Goal: Communication & Community: Answer question/provide support

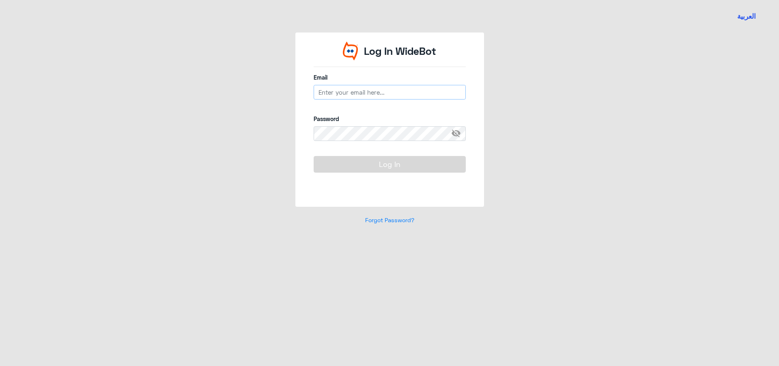
type input "[EMAIL_ADDRESS][DOMAIN_NAME]"
click at [379, 171] on button "Log In" at bounding box center [390, 164] width 152 height 16
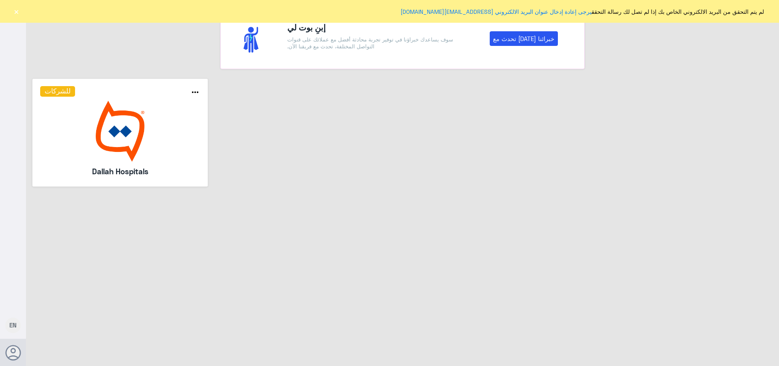
click at [16, 9] on button "×" at bounding box center [16, 11] width 8 height 8
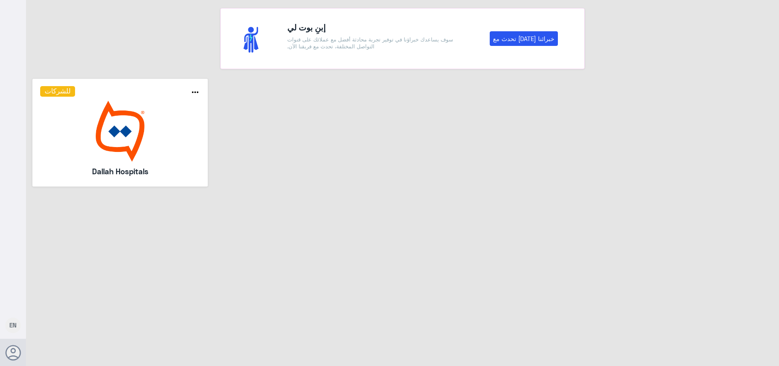
click at [76, 132] on img at bounding box center [120, 131] width 160 height 61
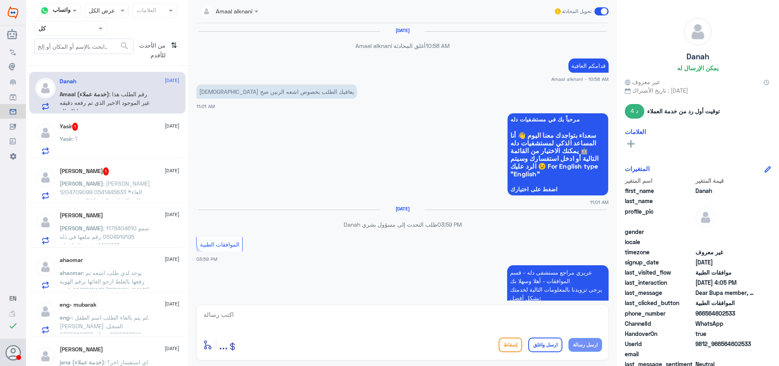
scroll to position [556, 0]
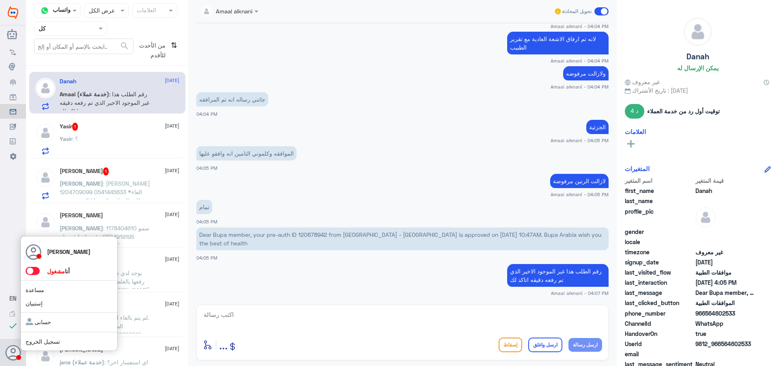
click at [10, 354] on icon at bounding box center [13, 353] width 16 height 16
click at [35, 270] on span at bounding box center [33, 271] width 14 height 8
click at [0, 0] on input "checkbox" at bounding box center [0, 0] width 0 height 0
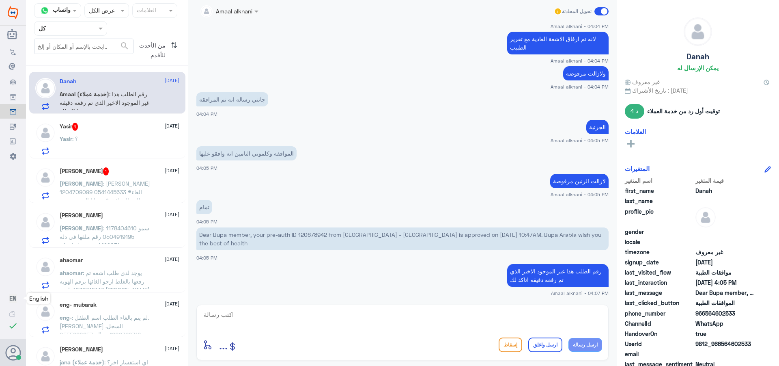
click at [15, 300] on span "EN" at bounding box center [12, 297] width 7 height 7
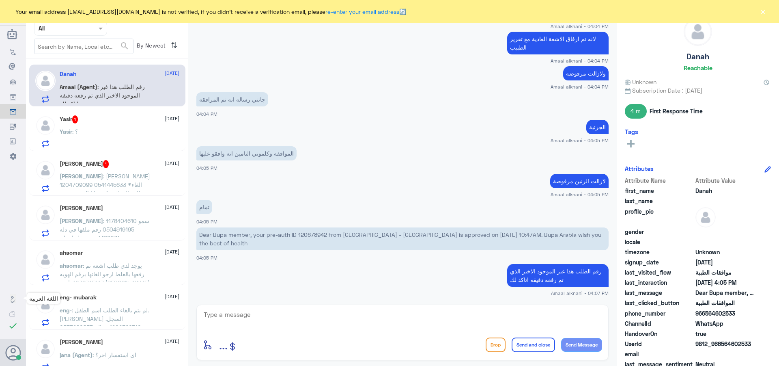
click at [763, 8] on button "×" at bounding box center [763, 11] width 8 height 8
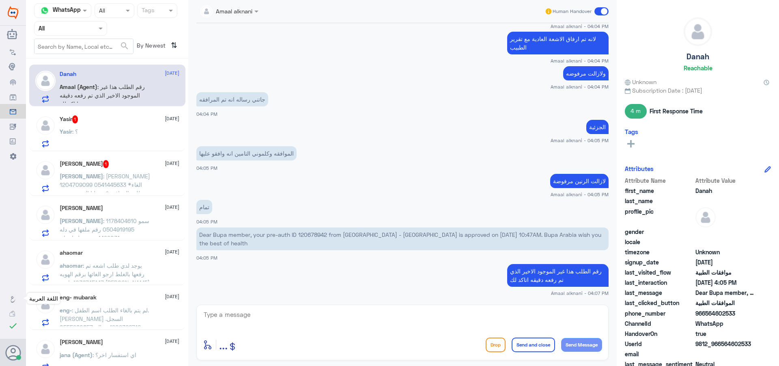
click at [12, 301] on icon at bounding box center [13, 299] width 6 height 6
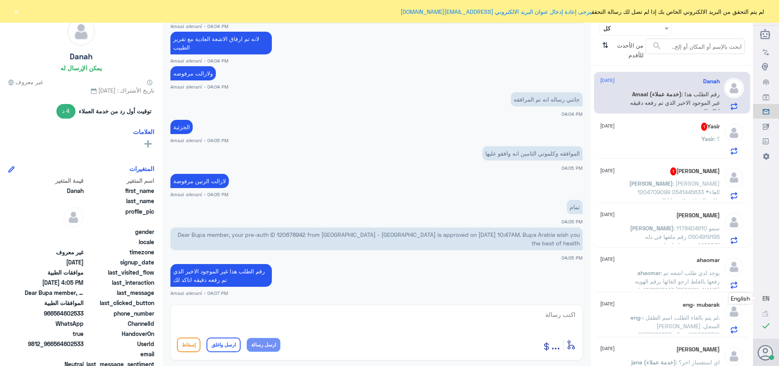
click at [12, 301] on div "last_clicked_button الموافقات الطبية" at bounding box center [81, 303] width 146 height 10
click at [610, 32] on div at bounding box center [636, 28] width 72 height 9
click at [620, 76] on div "الوارد لديك" at bounding box center [635, 82] width 73 height 19
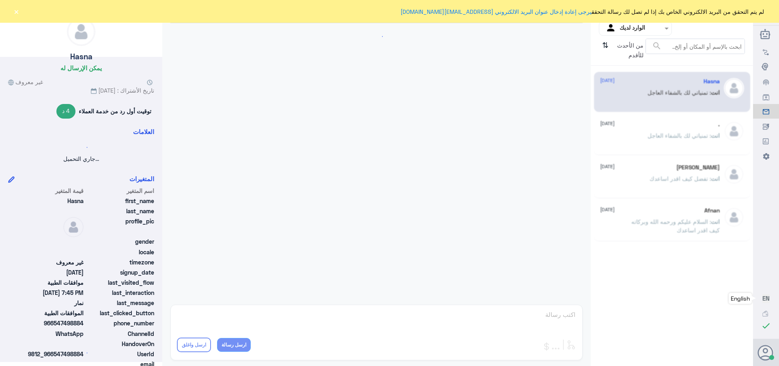
scroll to position [410, 0]
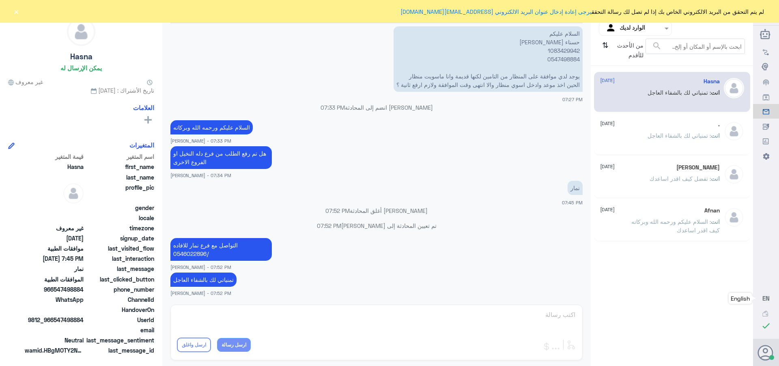
click at [633, 29] on input "text" at bounding box center [642, 28] width 45 height 9
click at [633, 86] on div "فريقك" at bounding box center [635, 91] width 73 height 19
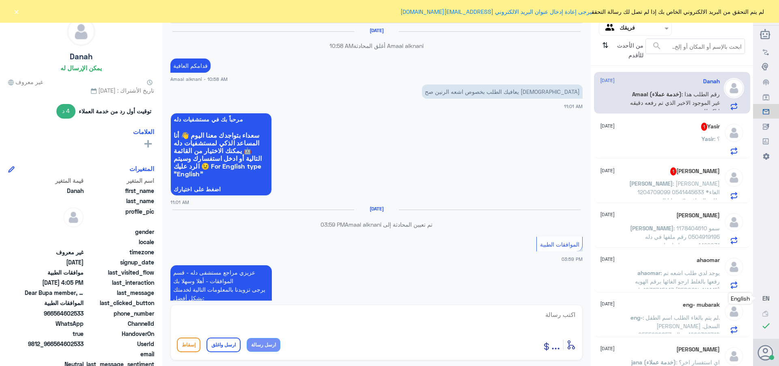
scroll to position [556, 0]
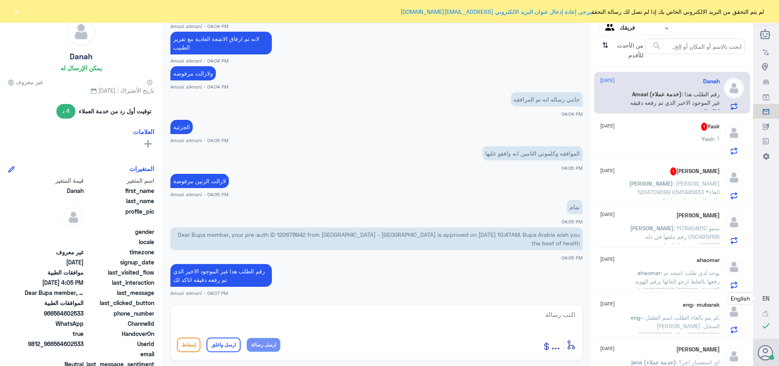
click at [659, 186] on span ": [PERSON_NAME] 1204709099 0541445633 *الغاء طلب الموافقة* عميلنا العزيز : تمت …" at bounding box center [676, 213] width 88 height 67
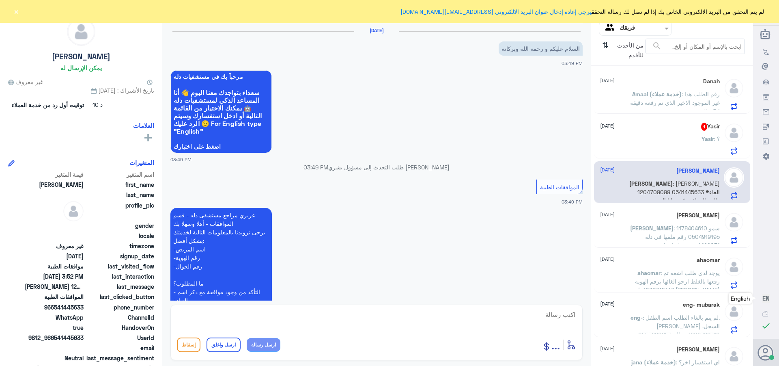
scroll to position [285, 0]
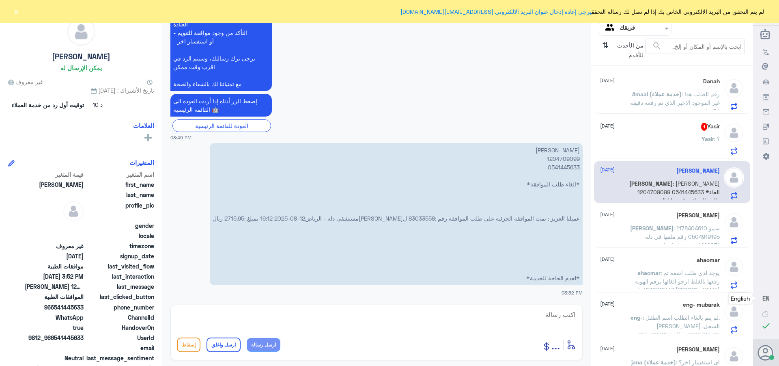
click at [414, 209] on p "[PERSON_NAME] 1204709099 0541445633 *الغاء طلب الموافقة* عميلنا العزيز : تمت ال…" at bounding box center [396, 214] width 373 height 142
copy p "83033558"
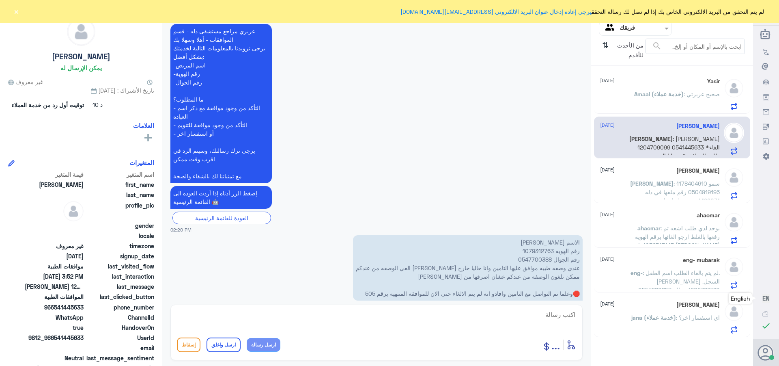
scroll to position [799, 0]
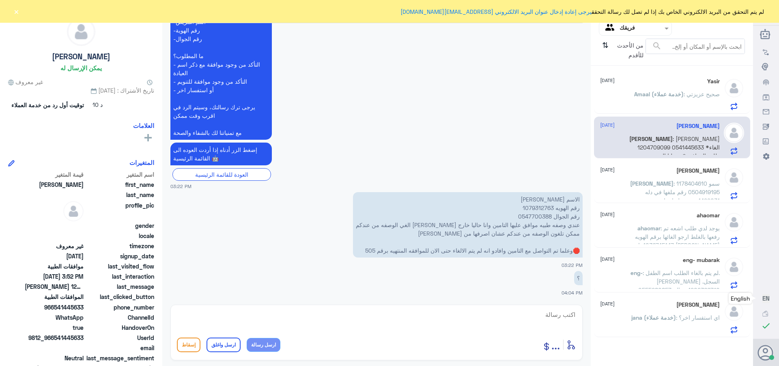
click at [562, 303] on div "[PERSON_NAME] تحويل المحادثة [DATE] [PERSON_NAME] انضم إلى المحادثة 01:23 PM عز…" at bounding box center [376, 184] width 429 height 368
click at [557, 308] on div "أدخل اسم مجموعة الرسائل ... إسقاط ارسل واغلق ارسل رسالة" at bounding box center [377, 332] width 412 height 56
click at [556, 316] on textarea at bounding box center [376, 319] width 399 height 20
click at [635, 96] on span "Amaal (خدمة عملاء)" at bounding box center [660, 94] width 50 height 7
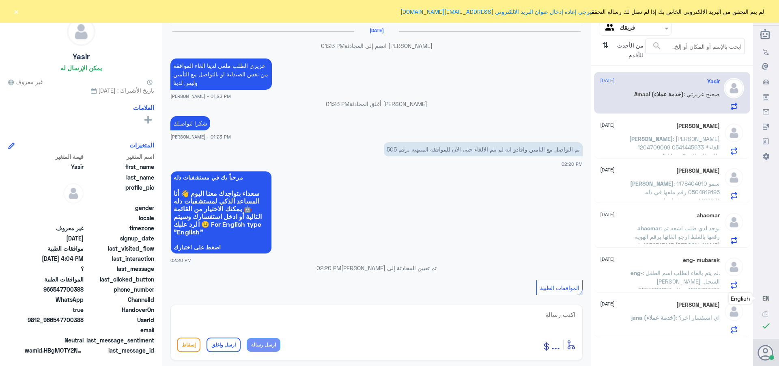
scroll to position [799, 0]
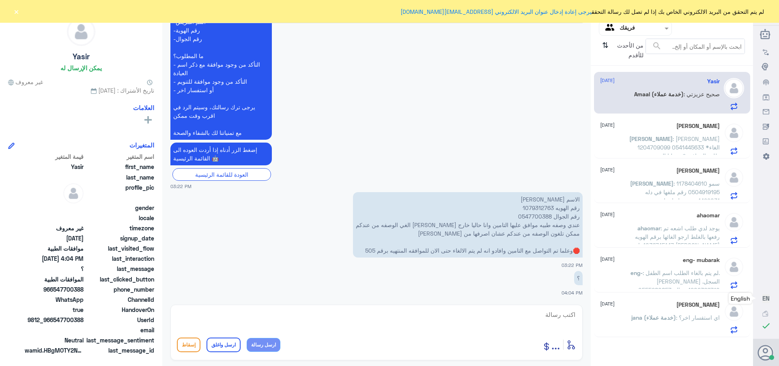
click at [643, 136] on span ": [PERSON_NAME] 1204709099 0541445633 *الغاء طلب الموافقة* عميلنا العزيز : تمت …" at bounding box center [676, 168] width 88 height 67
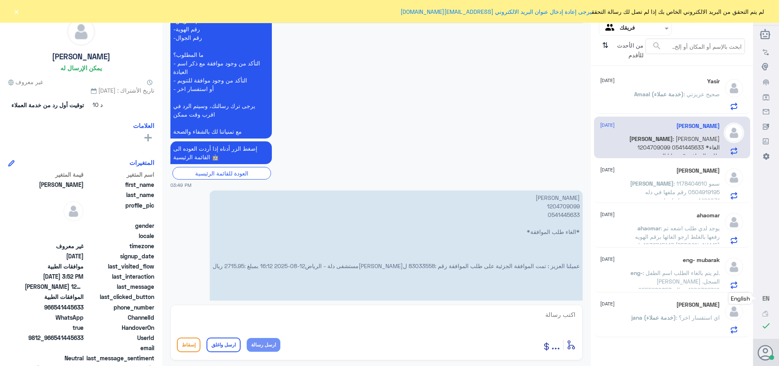
scroll to position [285, 0]
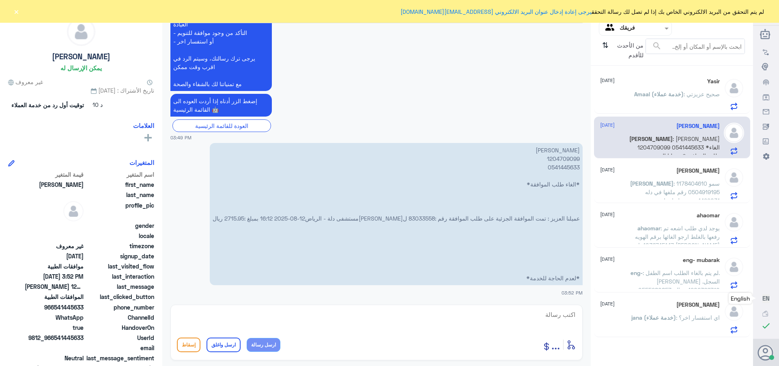
click at [548, 315] on textarea at bounding box center [376, 319] width 399 height 20
type textarea "السلام عليكم ورحمه الله"
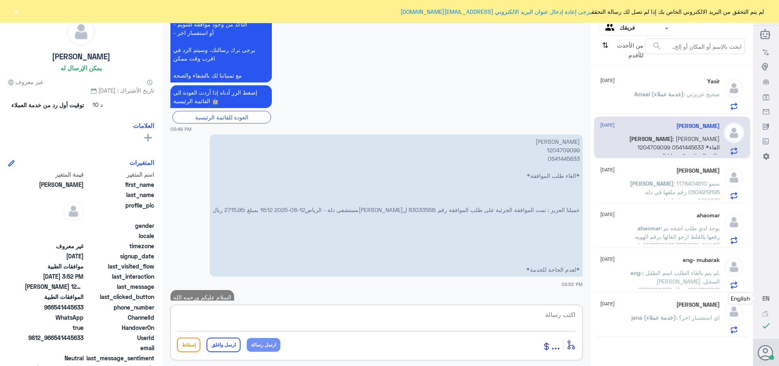
scroll to position [311, 0]
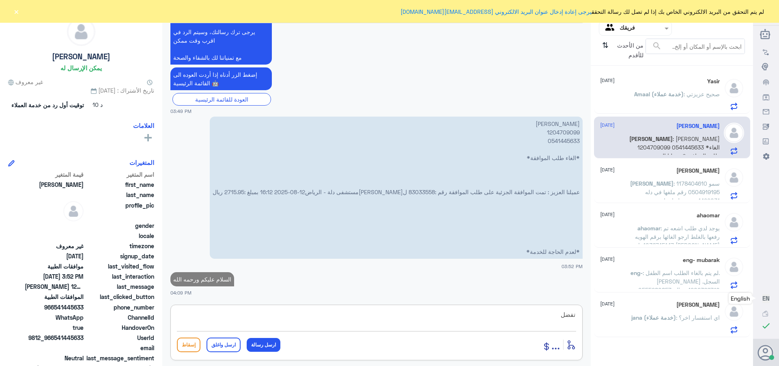
type textarea "تفضل"
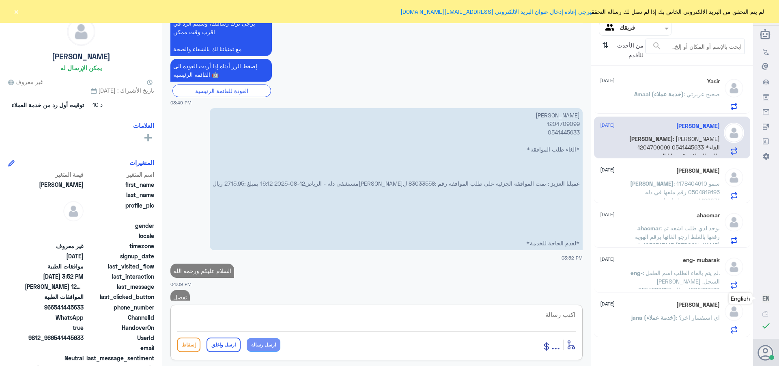
scroll to position [337, 0]
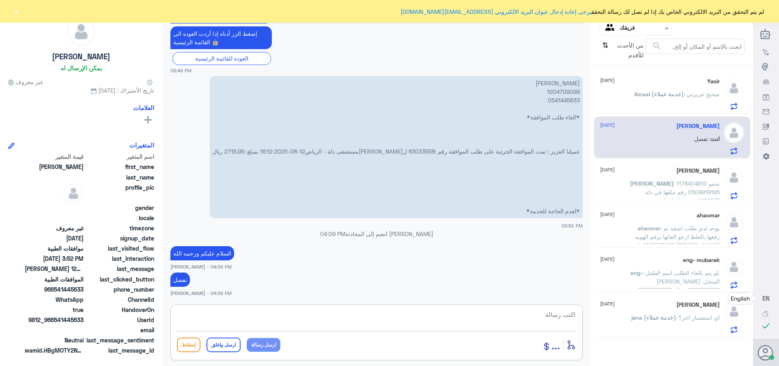
click at [542, 311] on textarea at bounding box center [376, 319] width 399 height 20
type textarea "سبب الالغاء"
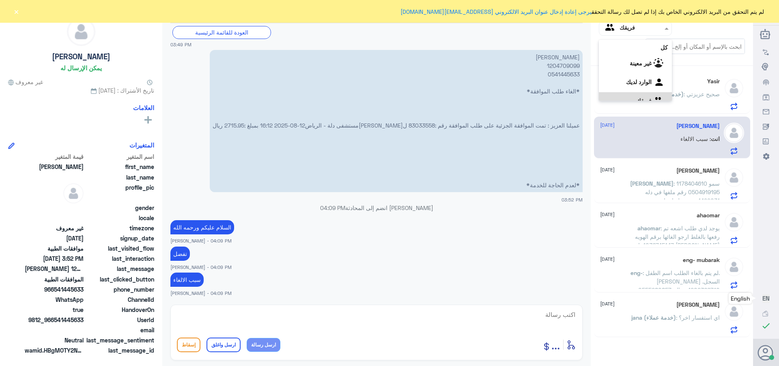
click at [626, 32] on input "text" at bounding box center [642, 28] width 45 height 9
click at [626, 68] on لديك "الوارد لديك" at bounding box center [639, 71] width 26 height 7
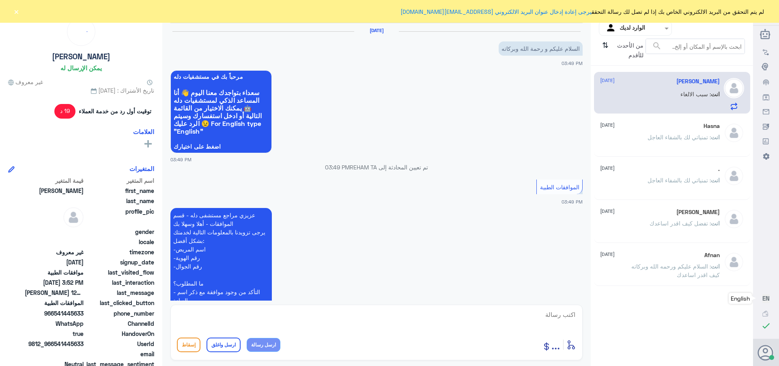
scroll to position [378, 0]
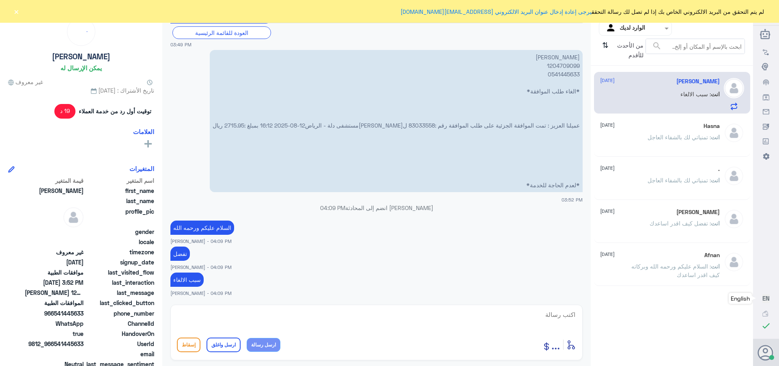
click at [645, 139] on div "انت : تمنياتي لك بالشفاء العاجل" at bounding box center [660, 144] width 120 height 18
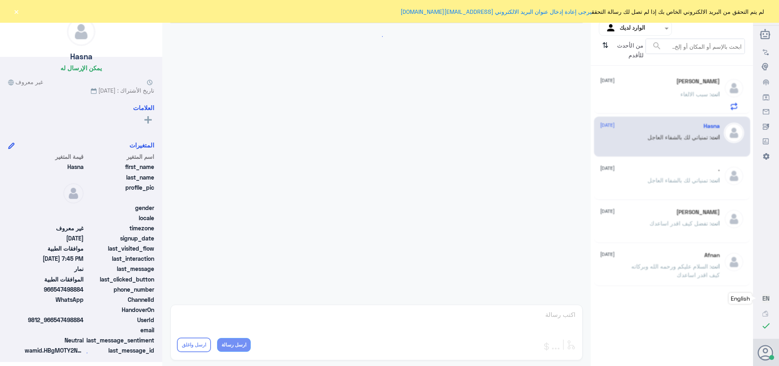
scroll to position [410, 0]
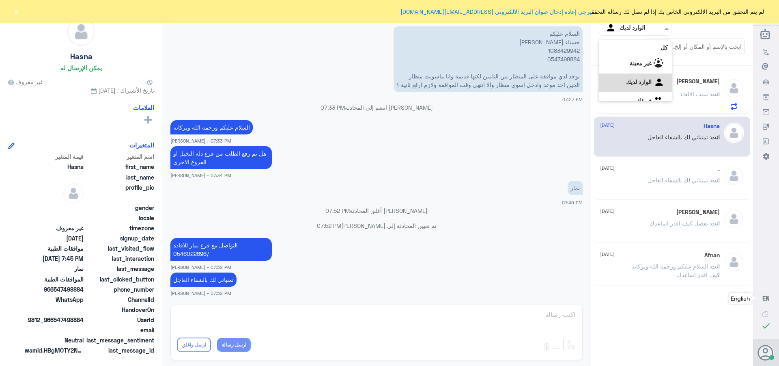
click at [626, 26] on input "text" at bounding box center [642, 28] width 45 height 9
click at [620, 73] on div "الوارد لديك" at bounding box center [635, 72] width 73 height 19
click at [636, 79] on div "[PERSON_NAME] [DATE]" at bounding box center [660, 81] width 120 height 7
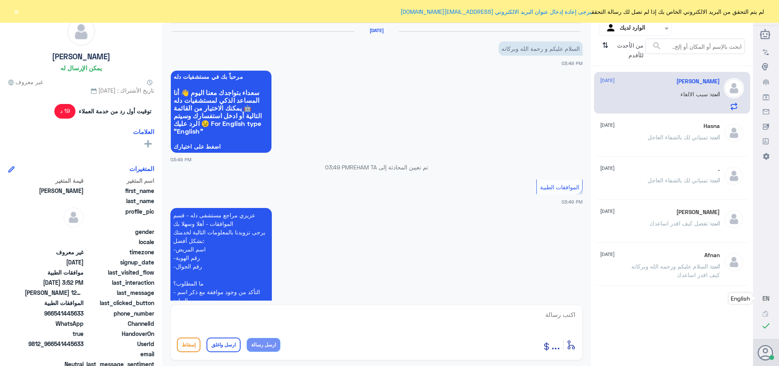
scroll to position [378, 0]
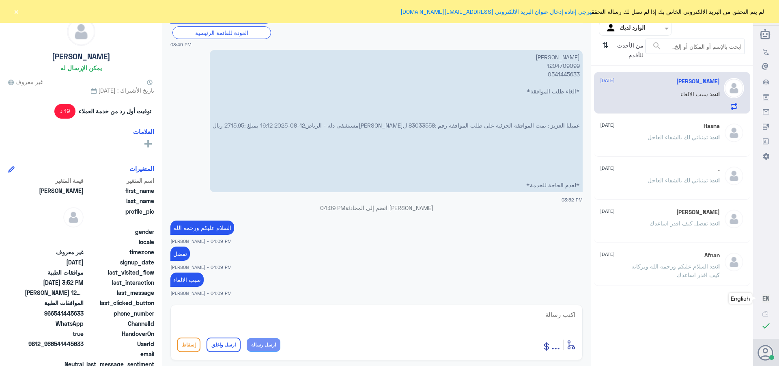
click at [644, 128] on div "Hasna [DATE]" at bounding box center [660, 126] width 120 height 7
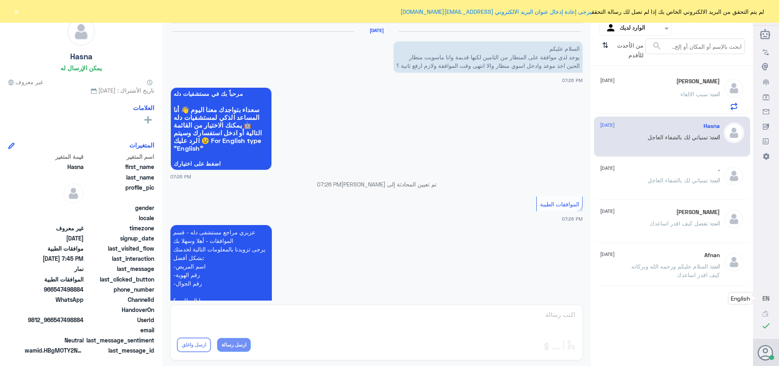
scroll to position [410, 0]
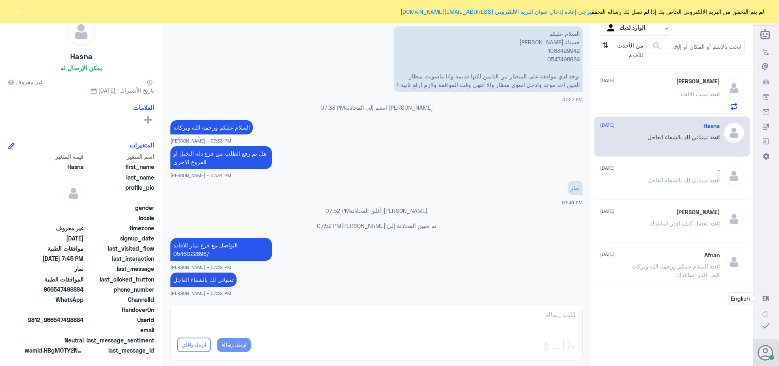
click at [645, 178] on div "انت : تمنياتي لك بالشفاء العاجل" at bounding box center [660, 187] width 120 height 18
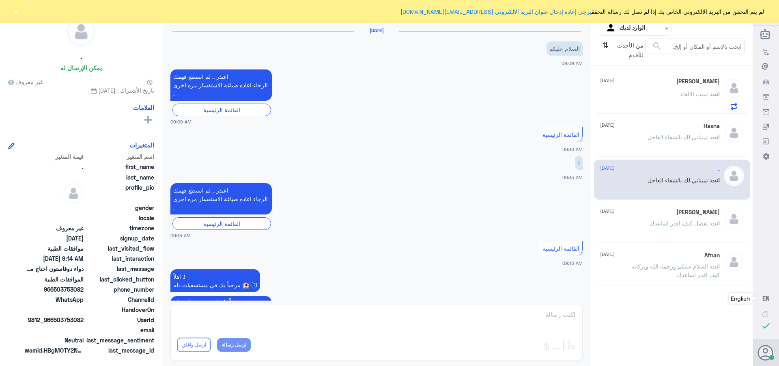
scroll to position [492, 0]
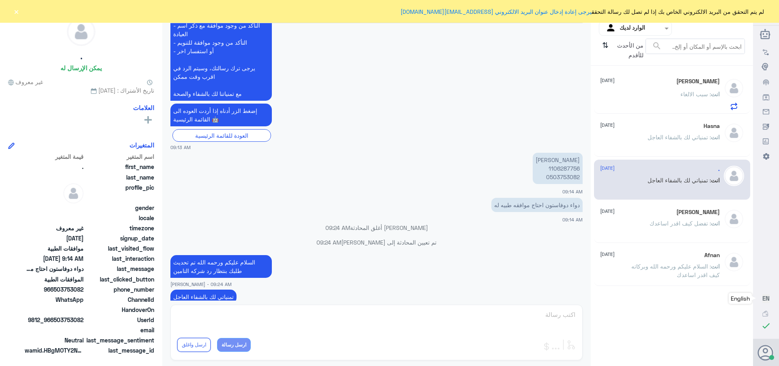
click at [646, 223] on div "انت : تفضل كيف اقدر اساعدك" at bounding box center [660, 230] width 120 height 18
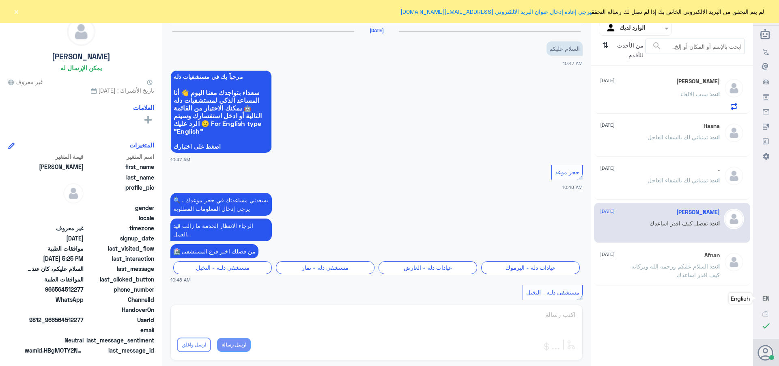
scroll to position [737, 0]
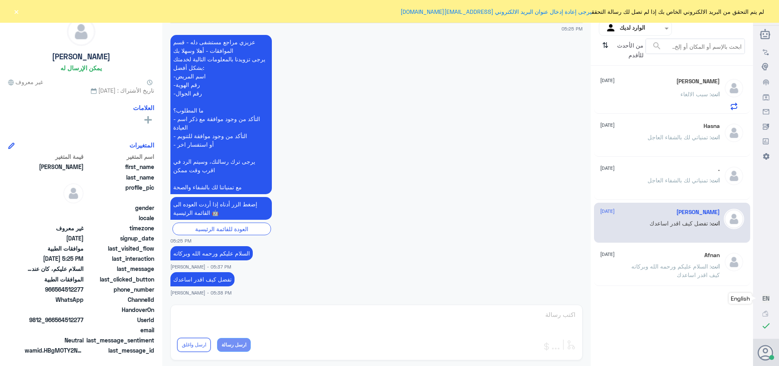
click at [669, 187] on p "انت : تمنياتي لك بالشفاء العاجل" at bounding box center [684, 186] width 72 height 20
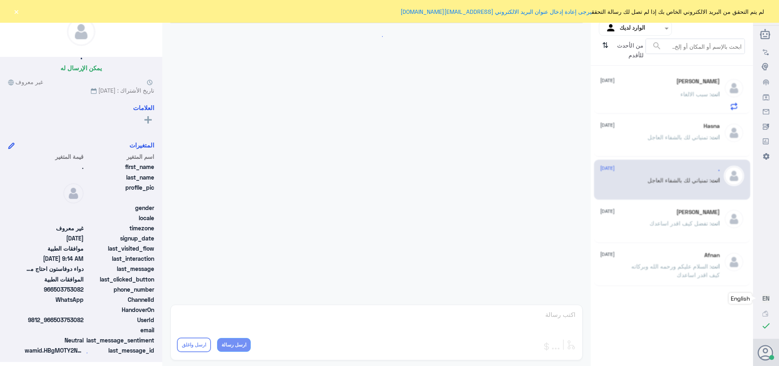
drag, startPoint x: 641, startPoint y: 150, endPoint x: 638, endPoint y: 135, distance: 14.9
click at [640, 149] on div "انت : تمنياتي لك بالشفاء العاجل" at bounding box center [660, 144] width 120 height 18
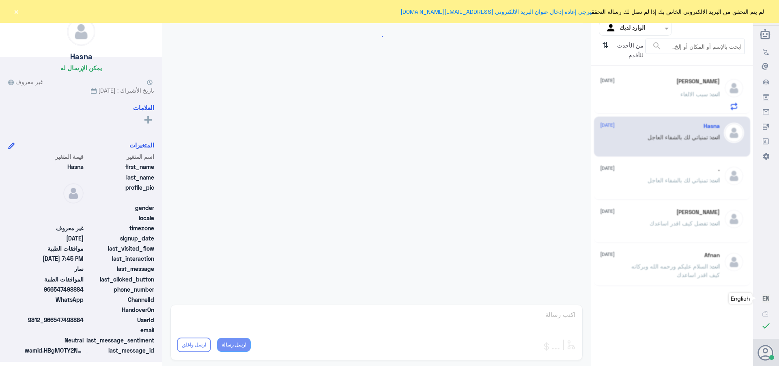
click at [635, 130] on div "Hasna [DATE] انت : تمنياتي لك بالشفاء العاجل" at bounding box center [660, 138] width 120 height 30
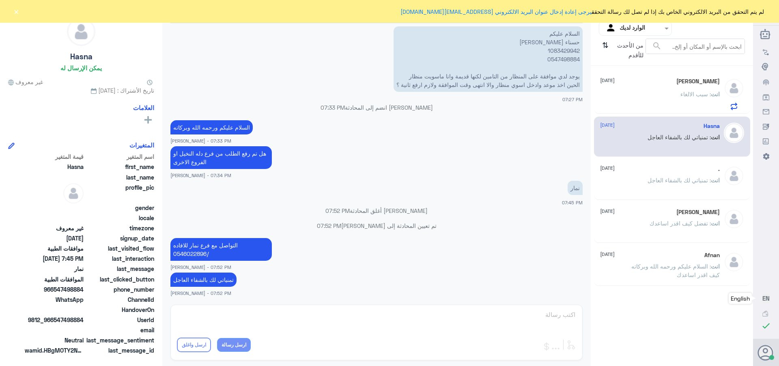
click at [616, 84] on div "[PERSON_NAME] [DATE]" at bounding box center [660, 81] width 120 height 7
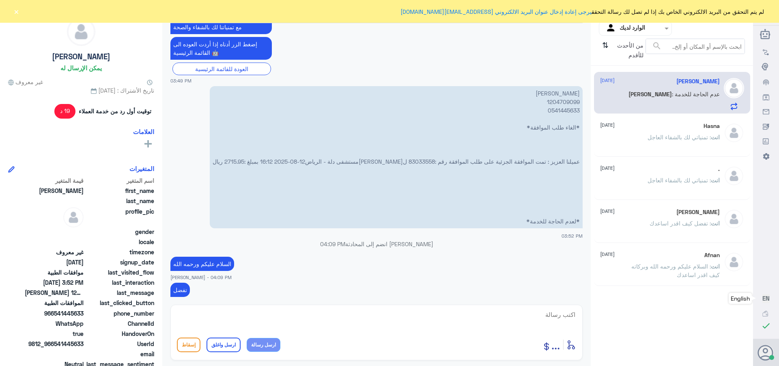
scroll to position [324, 0]
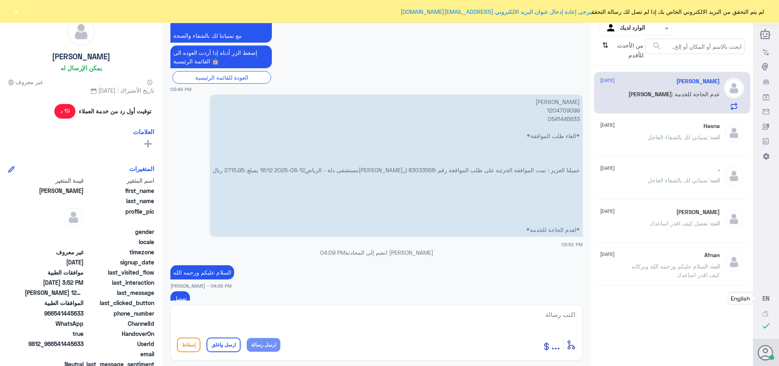
click at [14, 11] on button "×" at bounding box center [16, 11] width 8 height 8
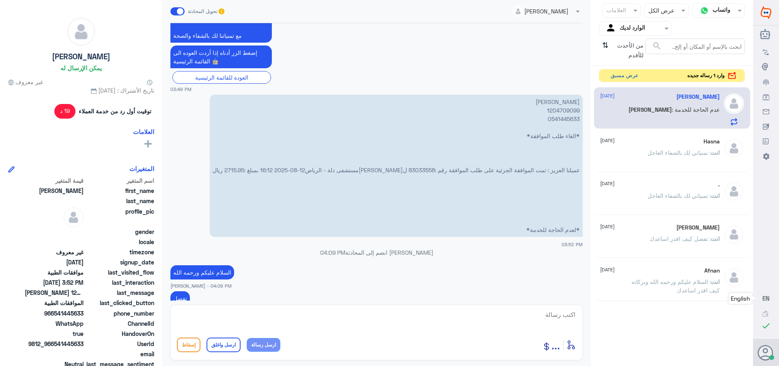
click at [620, 74] on button "عرض مسبق" at bounding box center [625, 75] width 34 height 13
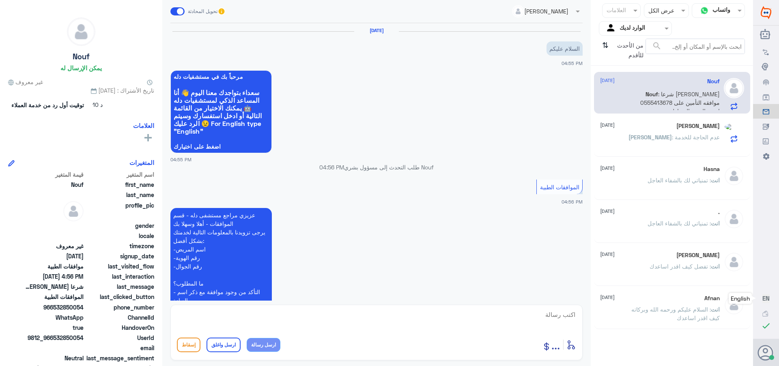
scroll to position [165, 0]
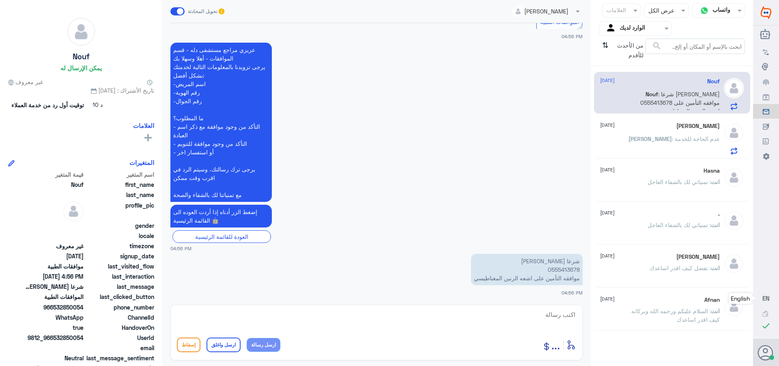
click at [680, 135] on p "[PERSON_NAME] : عدم الحاجة للخدمة" at bounding box center [674, 144] width 91 height 20
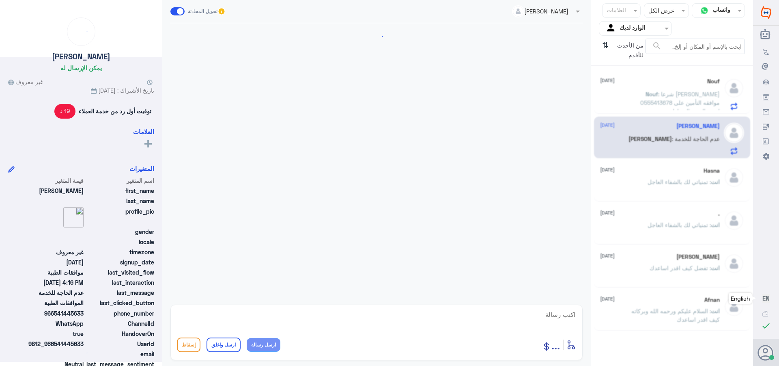
scroll to position [406, 0]
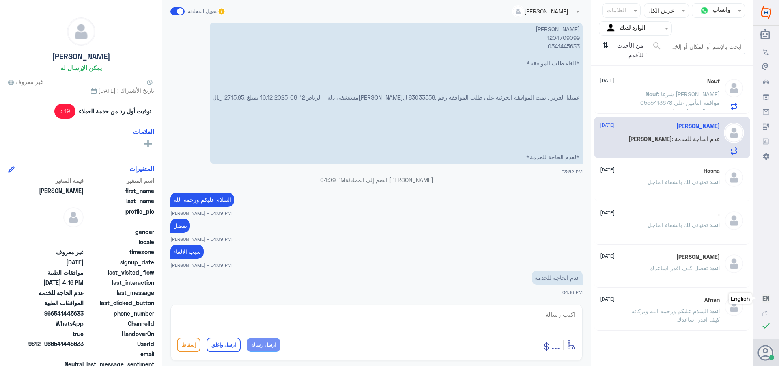
click at [631, 83] on div "Nouf [DATE]" at bounding box center [660, 81] width 120 height 7
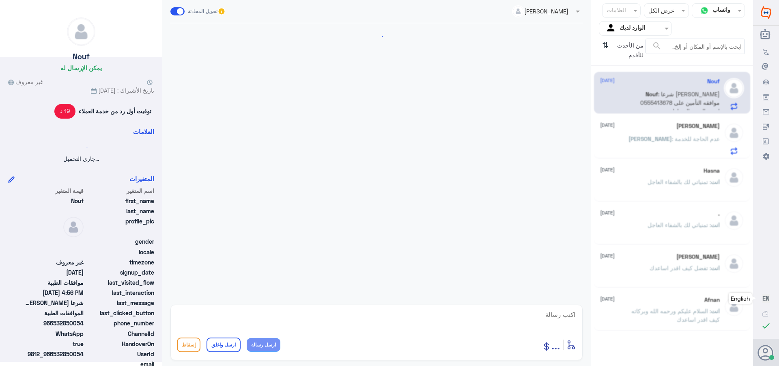
scroll to position [165, 0]
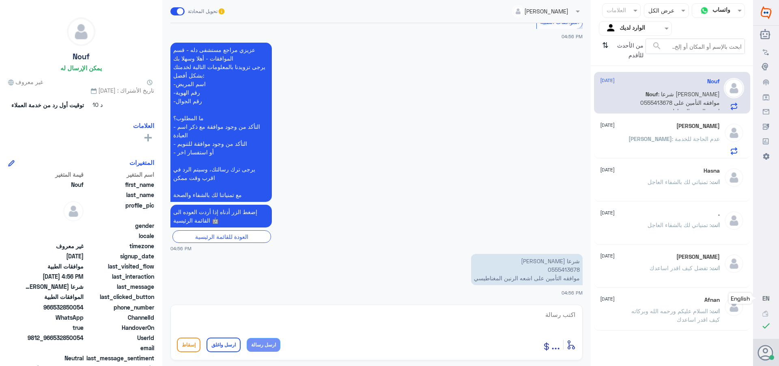
click at [554, 268] on p "شرعا [PERSON_NAME] 0555413678 موافقه التأمين على اشعه الرنين المغناطيسي" at bounding box center [527, 269] width 112 height 31
copy p "0555413678"
click at [576, 314] on textarea at bounding box center [376, 319] width 399 height 20
type textarea "السلام عليكم ورحمه الله"
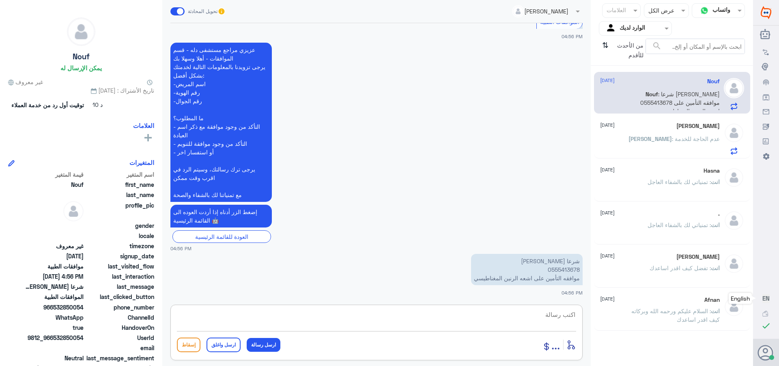
scroll to position [192, 0]
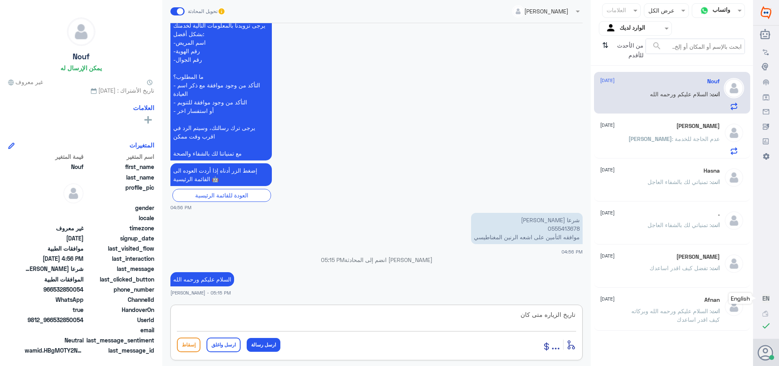
type textarea "تاريخ الزياره متى كان"
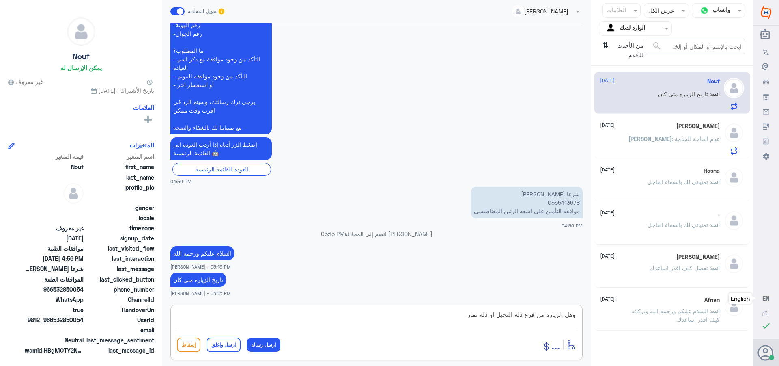
type textarea "وهل الزياره من فرع دله النخيل او دله نمار"
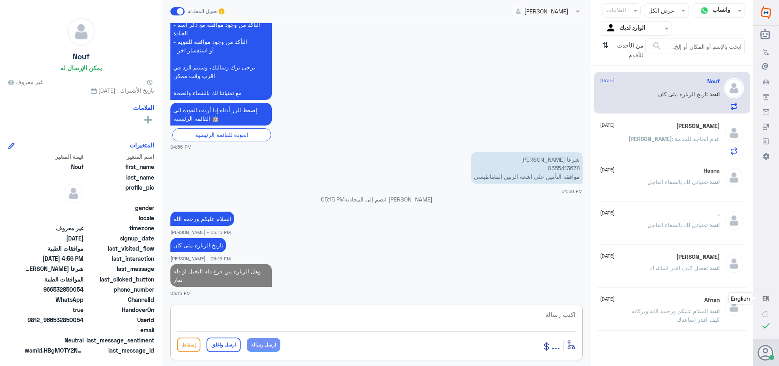
click at [646, 134] on div "[PERSON_NAME] [DATE][PERSON_NAME] : عدم الحاجة للخدمة" at bounding box center [660, 139] width 120 height 32
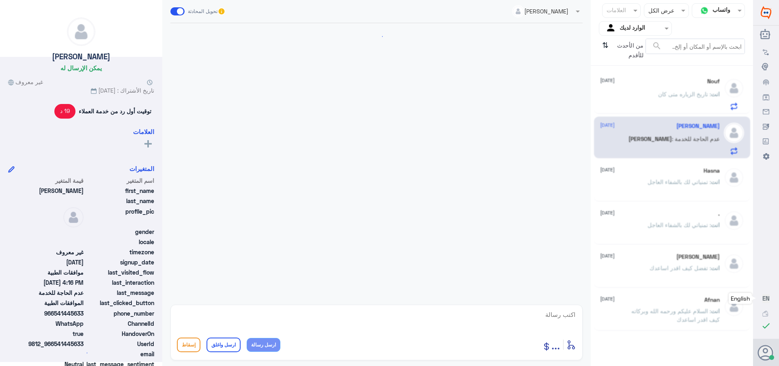
scroll to position [406, 0]
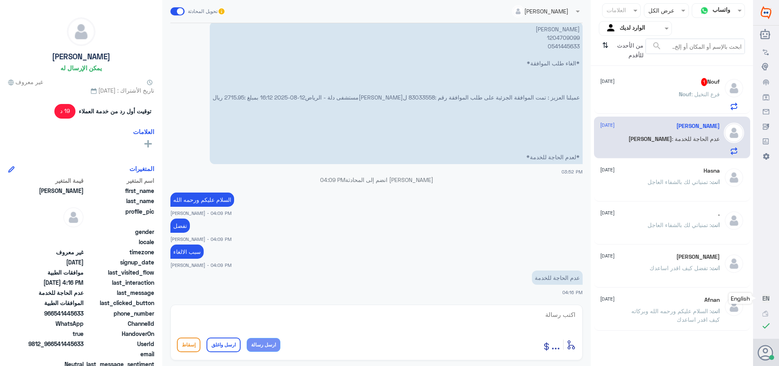
drag, startPoint x: 692, startPoint y: 87, endPoint x: 679, endPoint y: 92, distance: 14.4
click at [692, 87] on div "Nouf 1 [DATE] Nouf : فرع النخيل" at bounding box center [660, 94] width 120 height 32
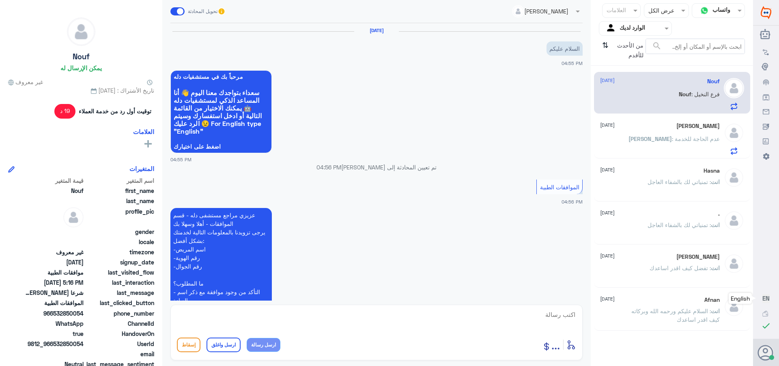
scroll to position [295, 0]
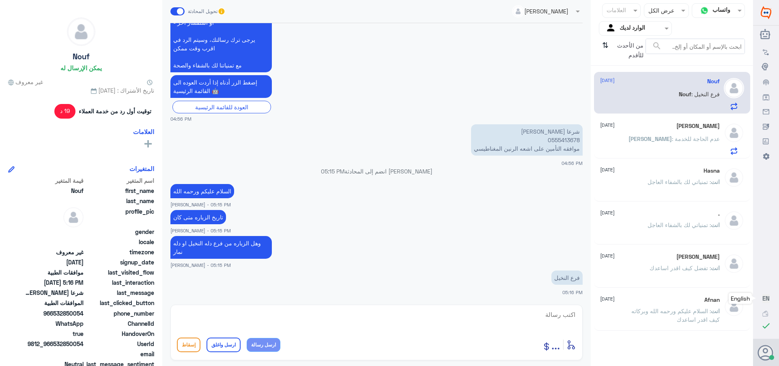
click at [560, 141] on p "شرعا [PERSON_NAME] 0555413678 موافقه التأمين على اشعه الرنين المغناطيسي" at bounding box center [527, 139] width 112 height 31
copy p "0555413678"
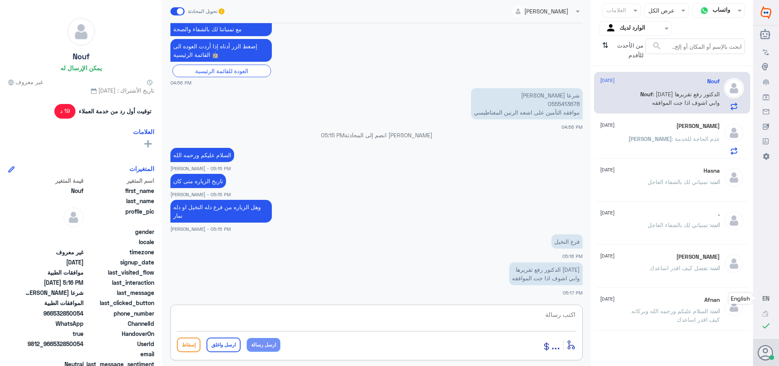
click at [559, 316] on textarea at bounding box center [376, 319] width 399 height 20
paste textarea "تمنياتي لك بالشفاء العاجل"
type textarea "تم تحديث طلبك ******تمنياتي لك بالشفاء العاجل"
click at [225, 346] on button "ارسل واغلق" at bounding box center [224, 344] width 34 height 15
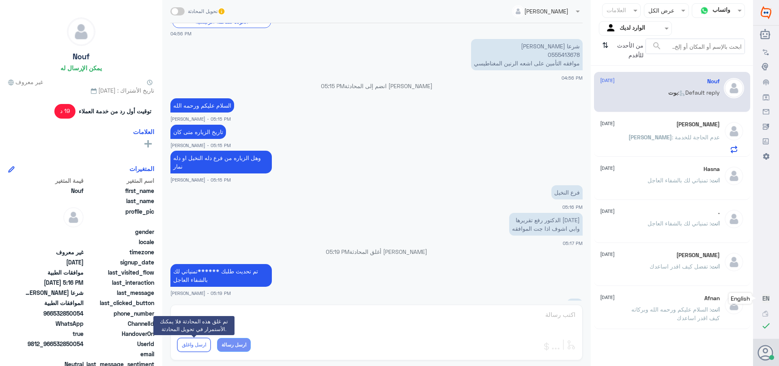
scroll to position [489, 0]
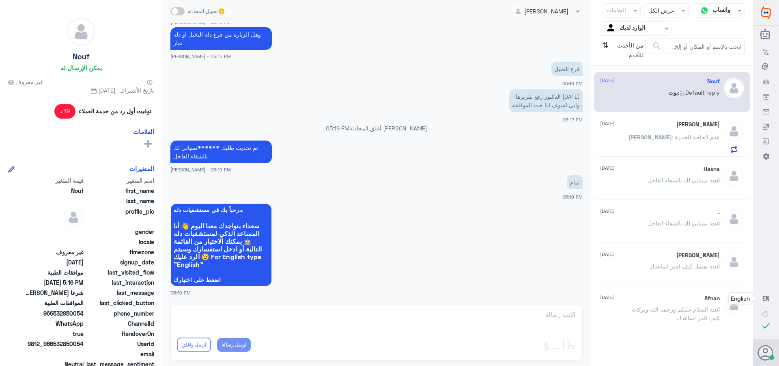
click at [658, 129] on div "[PERSON_NAME] [DATE][PERSON_NAME] : عدم الحاجة للخدمة" at bounding box center [660, 137] width 120 height 32
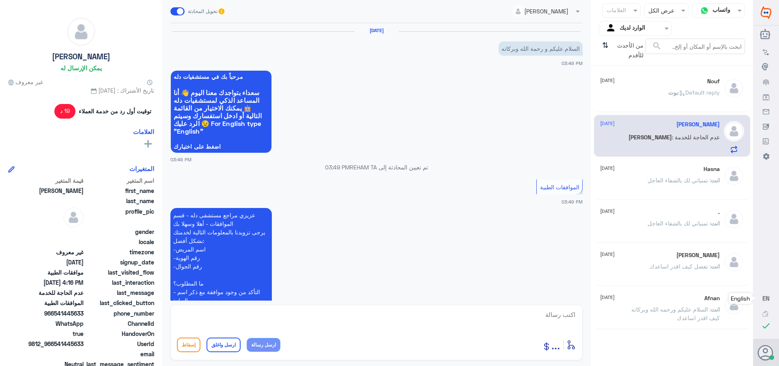
scroll to position [406, 0]
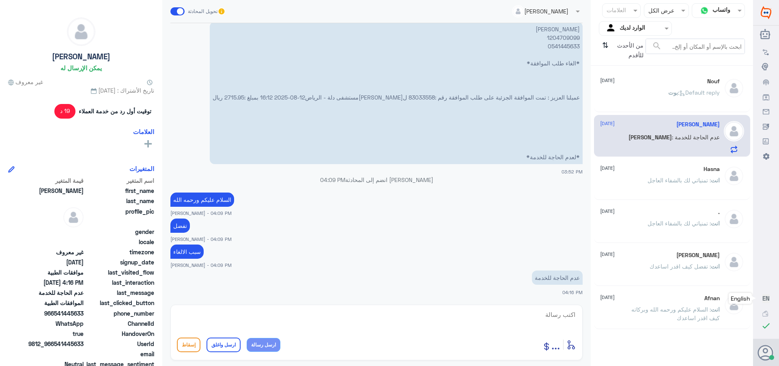
click at [655, 182] on span ": تمنياتي لك بالشفاء العاجل" at bounding box center [679, 180] width 63 height 7
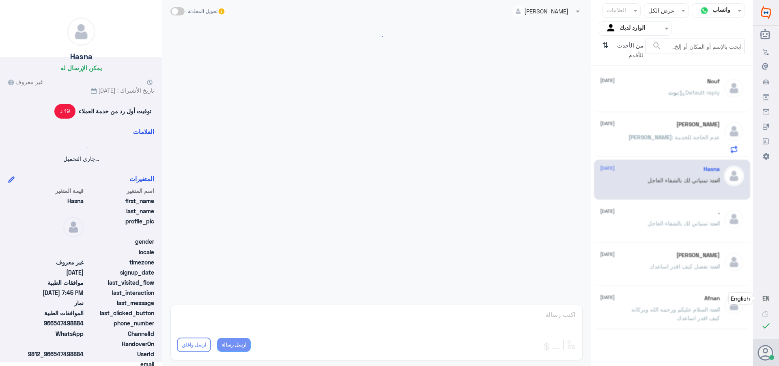
scroll to position [410, 0]
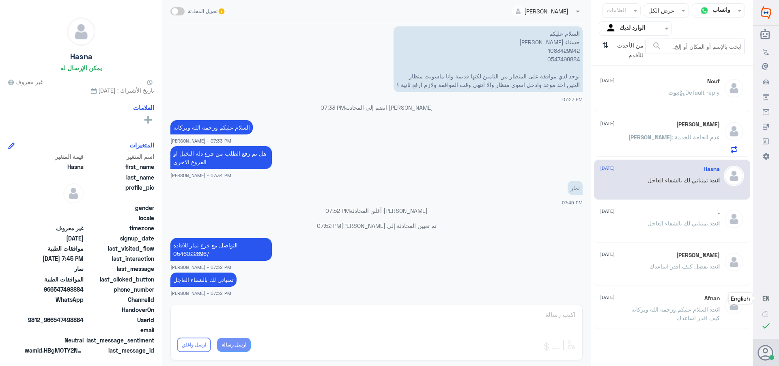
click at [651, 101] on div "[PERSON_NAME] : Default reply" at bounding box center [660, 99] width 120 height 18
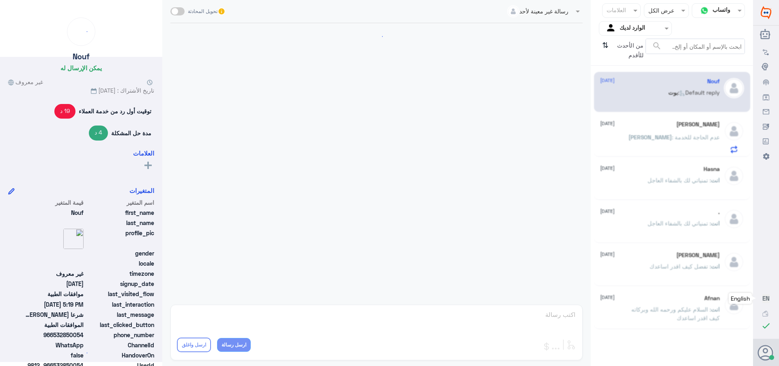
scroll to position [503, 0]
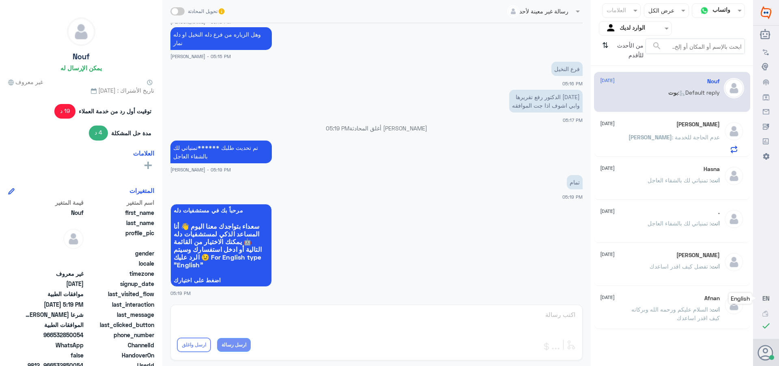
click at [639, 132] on div "[PERSON_NAME] [DATE][PERSON_NAME] : عدم الحاجة للخدمة" at bounding box center [660, 137] width 120 height 32
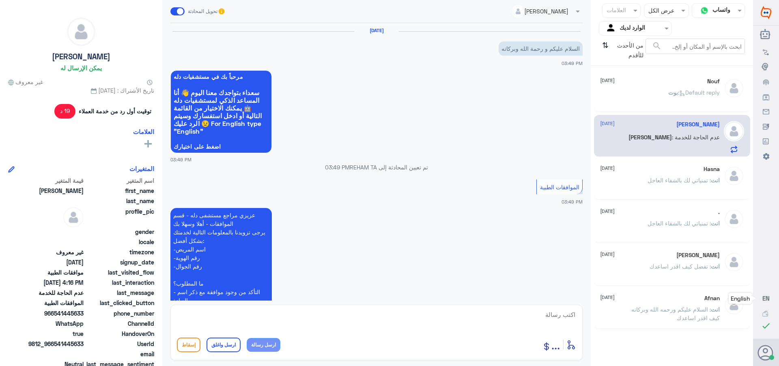
scroll to position [406, 0]
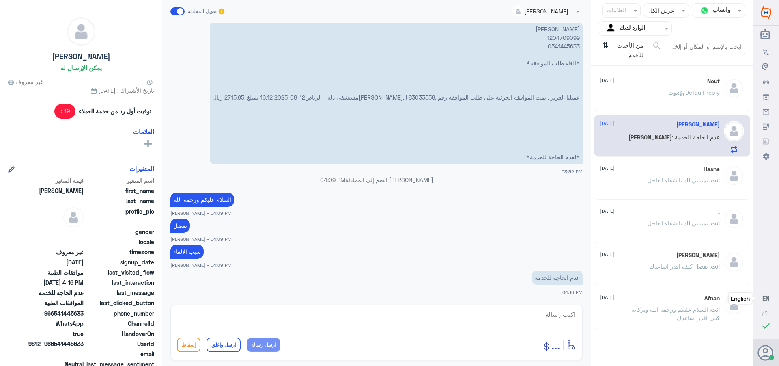
click at [544, 310] on textarea at bounding box center [376, 319] width 399 height 20
type textarea "v"
click at [565, 316] on textarea at bounding box center [376, 319] width 399 height 20
paste textarea "تمنياتي لك بالشفاء العاجل"
type textarea "سوف يتم الالغاء بناء على طلبك *****تمنياتي لك بالشفاء العاجل"
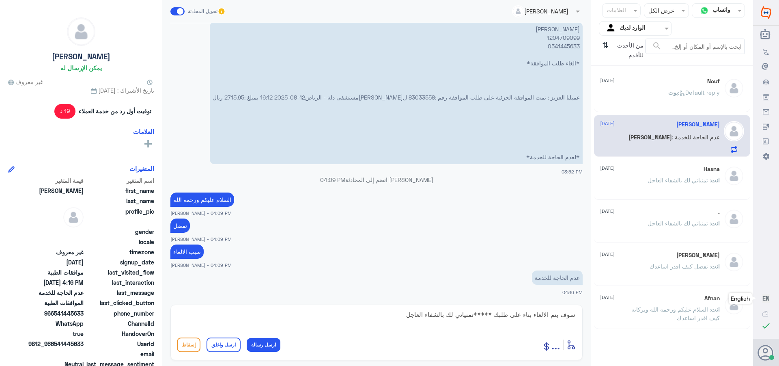
click at [216, 346] on button "ارسل واغلق" at bounding box center [224, 344] width 34 height 15
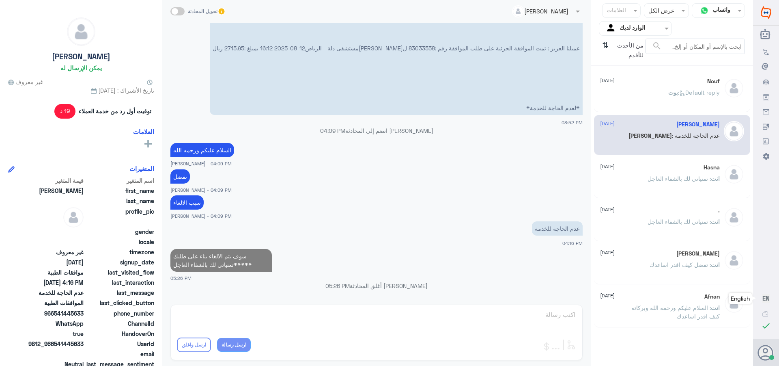
click at [652, 98] on div "[PERSON_NAME] : Default reply" at bounding box center [660, 99] width 120 height 18
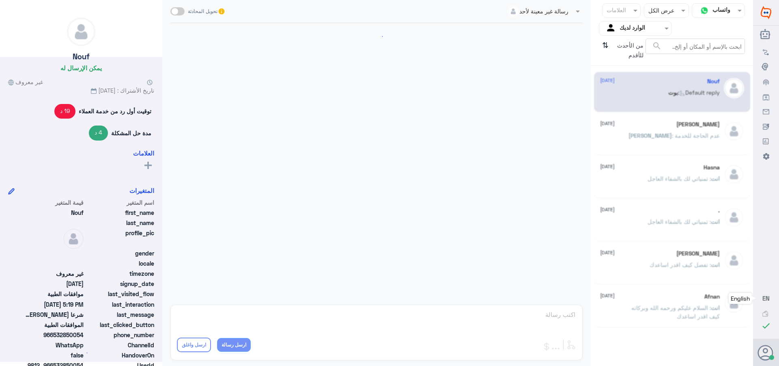
scroll to position [503, 0]
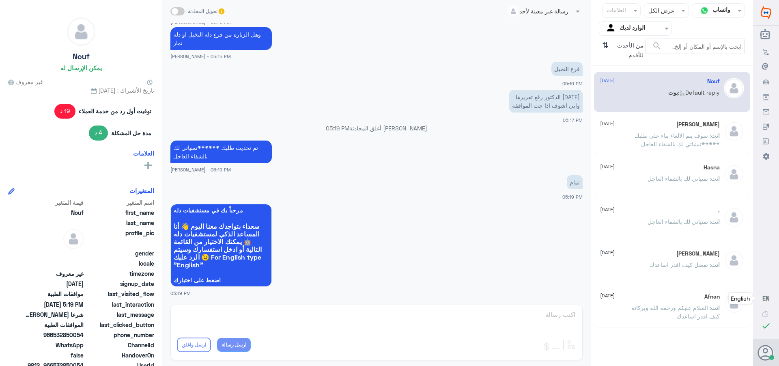
click at [671, 135] on span ": سوف يتم الالغاء بناء على طلبك *****تمنياتي لك بالشفاء العاجل" at bounding box center [677, 139] width 85 height 15
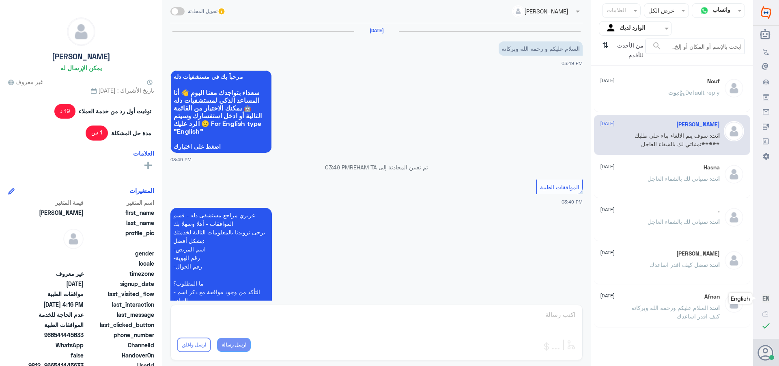
scroll to position [455, 0]
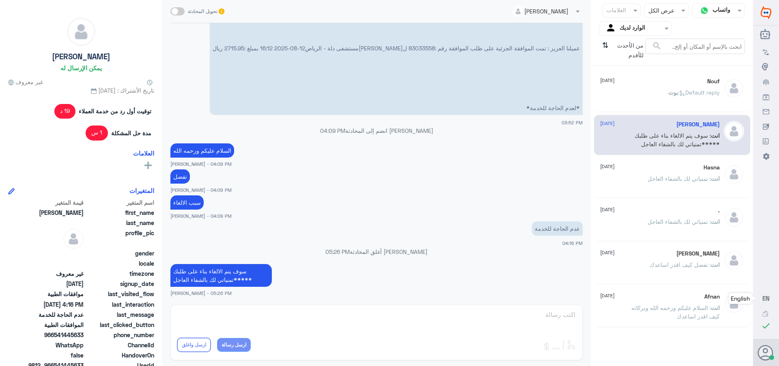
click at [628, 26] on input "text" at bounding box center [642, 28] width 45 height 9
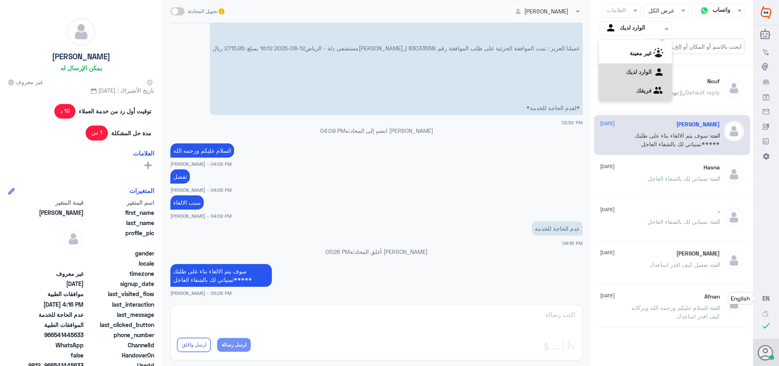
click at [628, 85] on div "فريقك" at bounding box center [635, 91] width 73 height 19
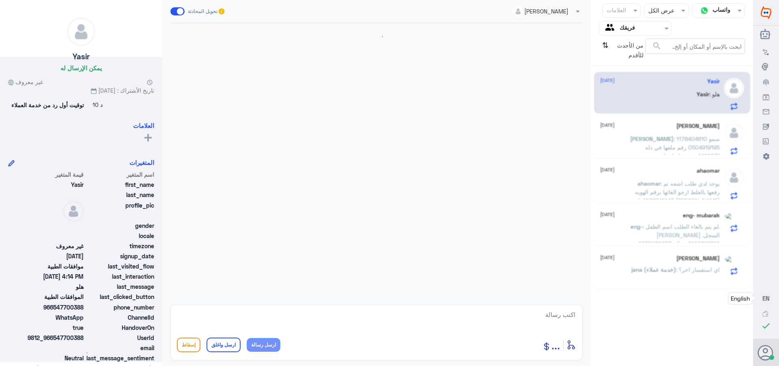
scroll to position [810, 0]
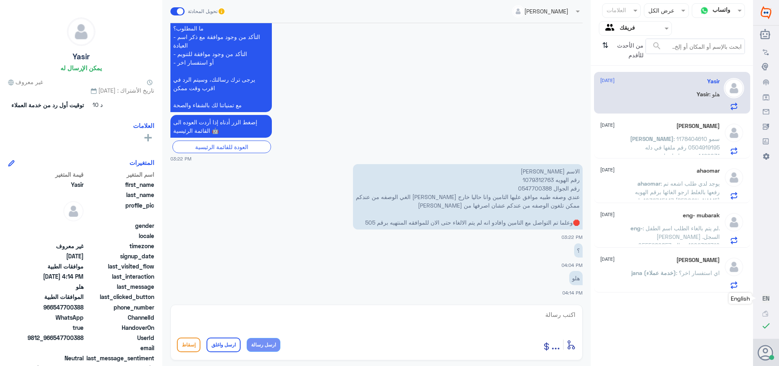
click at [535, 181] on p "الاسم [PERSON_NAME] رقم الهويه 1079312763 رقم الجوال 0547700388 عندي وصفه طبيه …" at bounding box center [468, 196] width 230 height 65
copy p "1079312763"
click at [556, 316] on textarea at bounding box center [376, 319] width 399 height 20
click at [566, 314] on textarea at bounding box center [376, 319] width 399 height 20
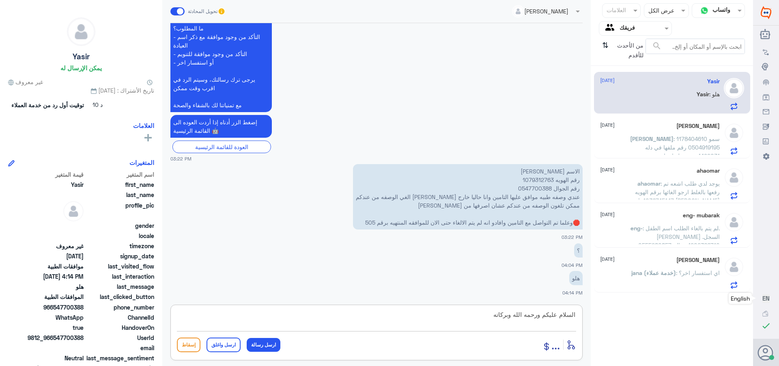
type textarea "السلام عليكم ورحمه الله وبركاته"
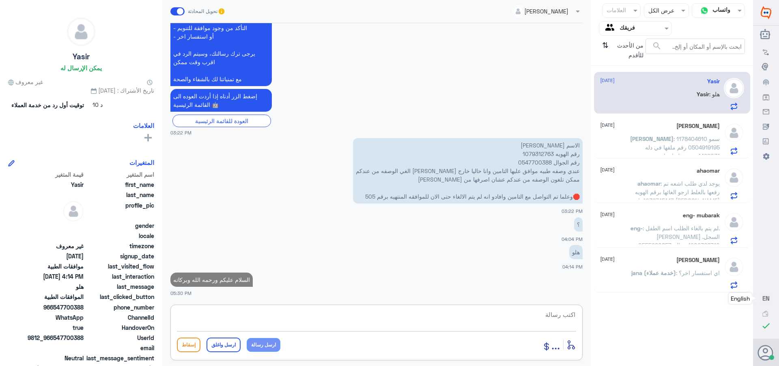
click at [531, 153] on p "الاسم [PERSON_NAME] رقم الهويه 1079312763 رقم الجوال 0547700388 عندي وصفه طبيه …" at bounding box center [468, 170] width 230 height 65
copy p "1079312763"
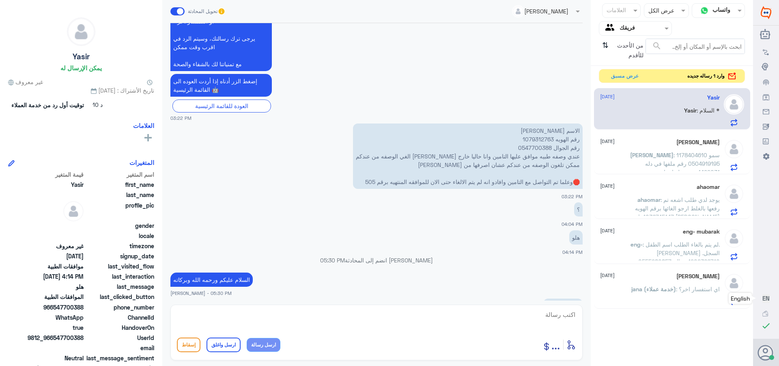
scroll to position [892, 0]
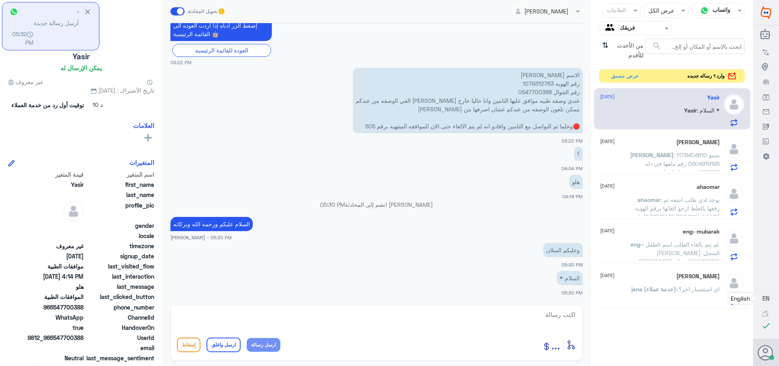
click at [558, 312] on textarea at bounding box center [376, 319] width 399 height 20
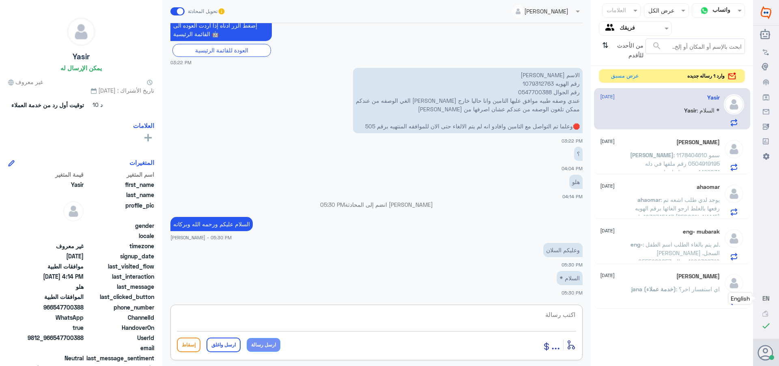
click at [529, 322] on textarea at bounding box center [376, 319] width 399 height 20
paste textarea "تمنياتي لك بالشفاء العاجل"
type textarea "تم الالغاء بناء على طلبك *****تمنياتي لك بالشفاء العاجل"
click at [224, 342] on button "ارسل واغلق" at bounding box center [224, 344] width 34 height 15
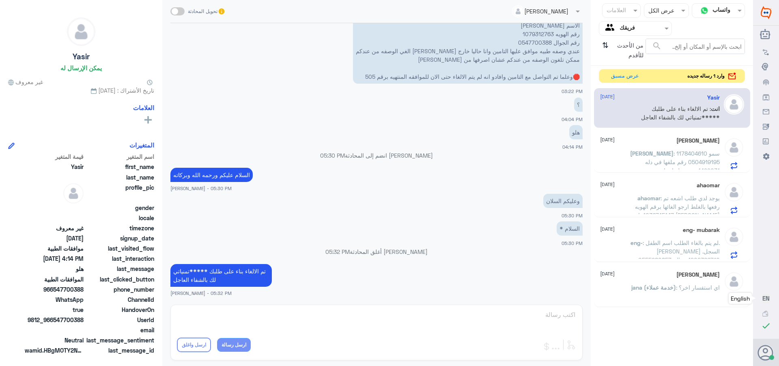
click at [626, 144] on div "[PERSON_NAME] [DATE]" at bounding box center [660, 140] width 120 height 7
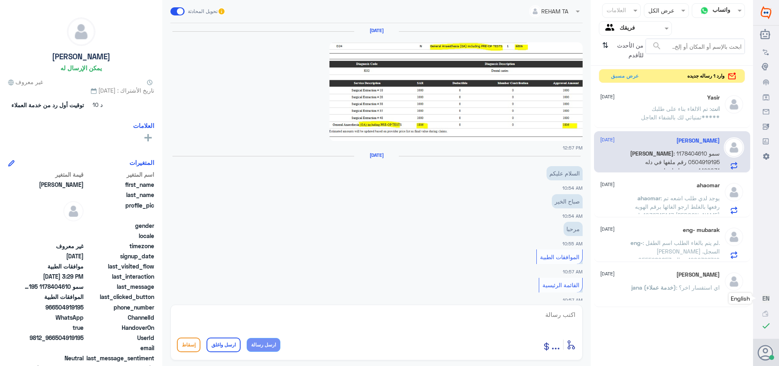
scroll to position [891, 0]
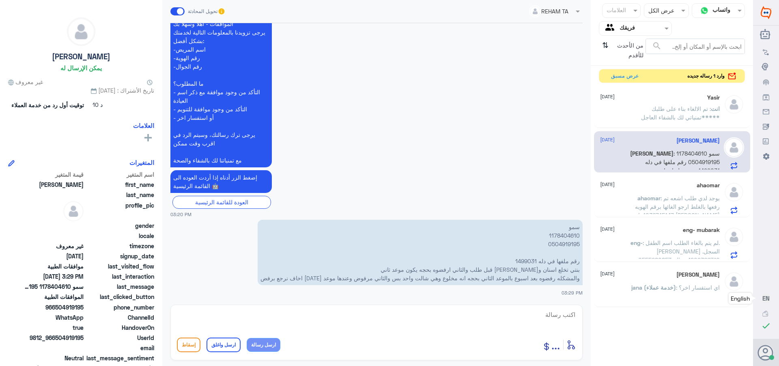
click at [520, 257] on p "سمو 1178404610 0504919195 رقم ملفها في دله 1499031 بنتي تخلع اسنان و[PERSON_NAM…" at bounding box center [420, 252] width 325 height 65
copy p "1499031"
click at [615, 76] on button "عرض مسبق" at bounding box center [625, 75] width 34 height 13
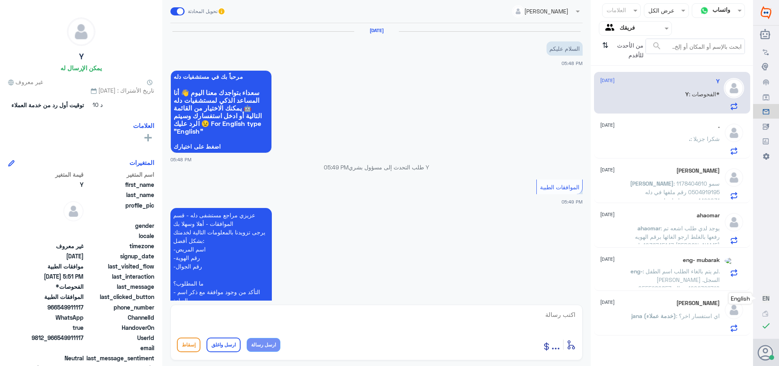
scroll to position [665, 0]
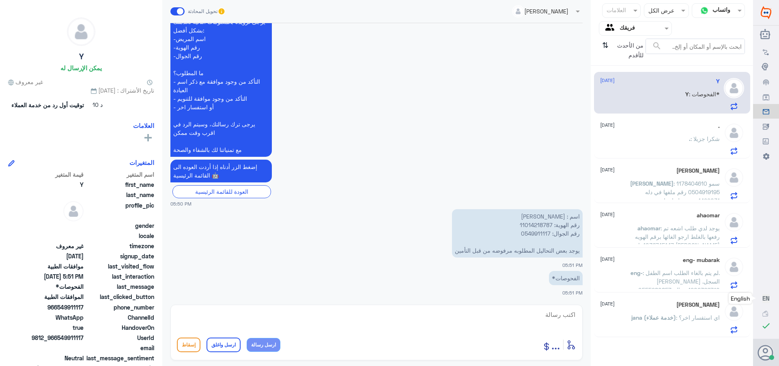
click at [525, 224] on p "اسم : [PERSON_NAME] رقم الهوية: 11014218787 رقم الجوال: 0549911117 يوجد بعض الت…" at bounding box center [517, 233] width 131 height 48
copy p "11014218787"
click at [533, 233] on p "اسم : [PERSON_NAME] رقم الهوية: 11014218787 رقم الجوال: 0549911117 يوجد بعض الت…" at bounding box center [517, 233] width 131 height 48
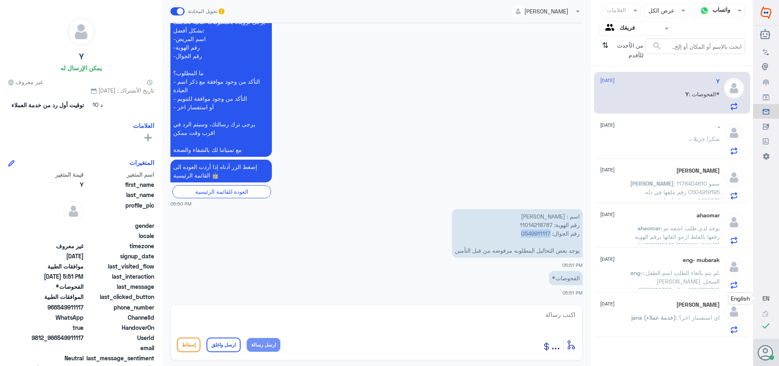
copy p "0549911117"
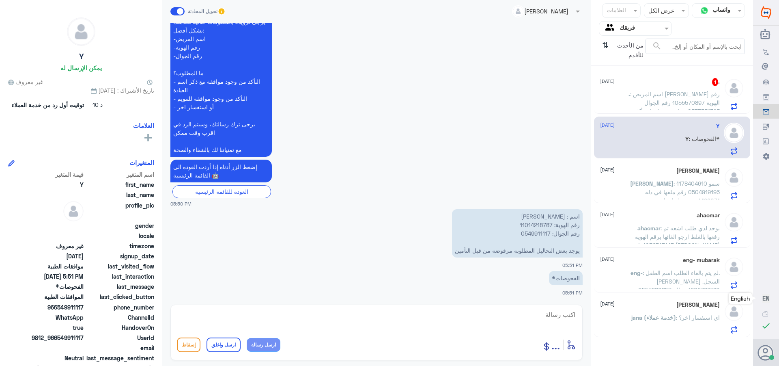
click at [530, 311] on textarea at bounding box center [376, 319] width 399 height 20
click at [566, 315] on textarea at bounding box center [376, 319] width 399 height 20
type textarea "السلام عليكم ورحمه الله وبركاته"
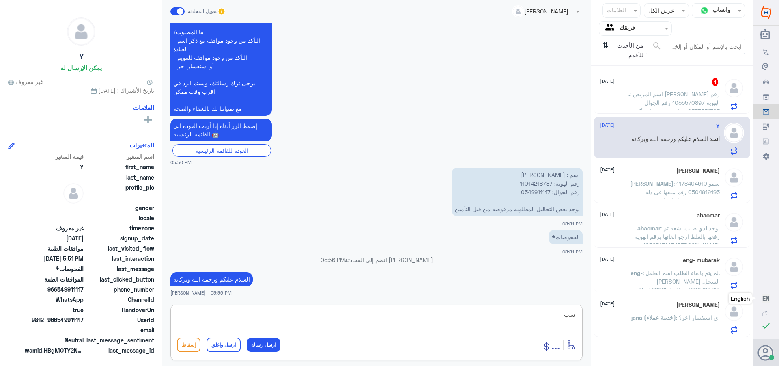
type textarea "س"
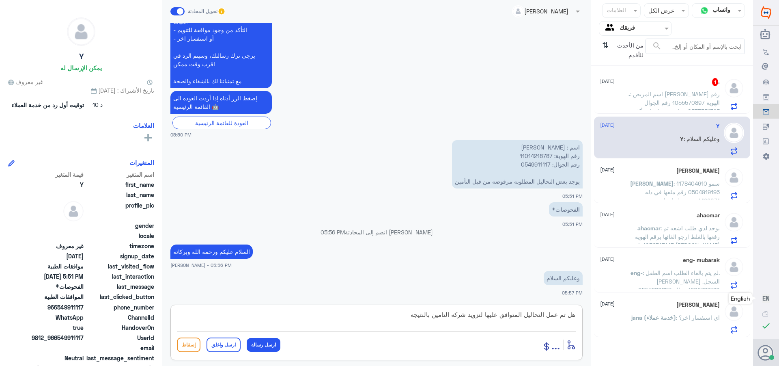
type textarea "هل تم عمل التحاليل المتوافق عليها لتزويد شركه التامين بالنتيجه"
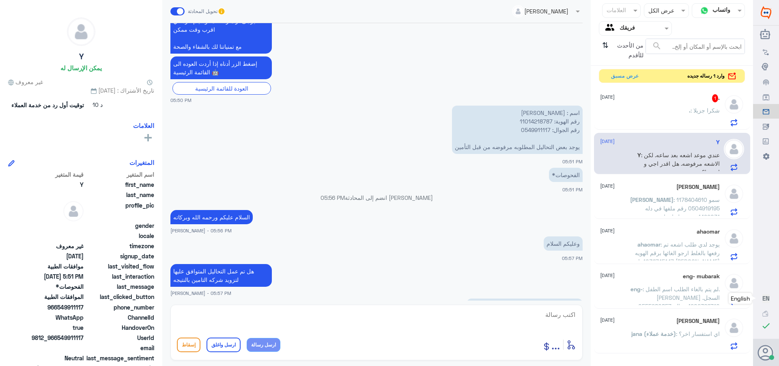
scroll to position [852, 0]
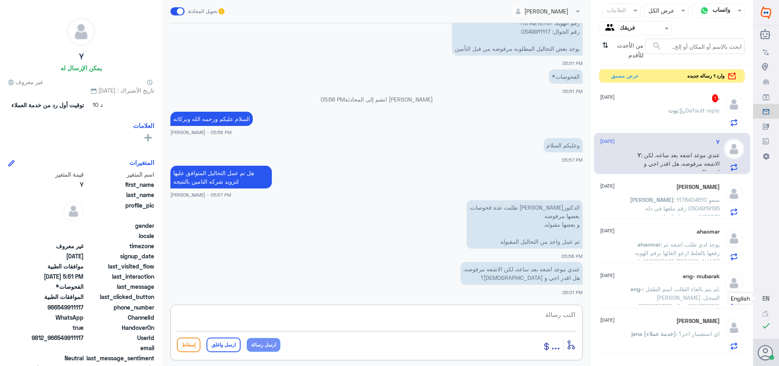
click at [565, 319] on textarea at bounding box center [376, 319] width 399 height 20
type textarea "s"
click at [548, 313] on textarea at bounding box center [376, 319] width 399 height 20
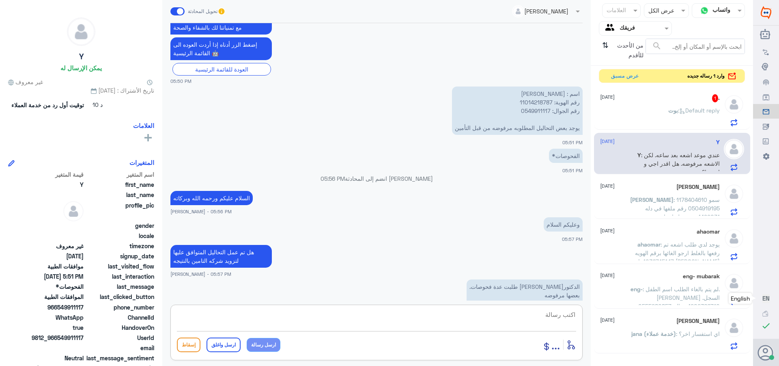
scroll to position [771, 0]
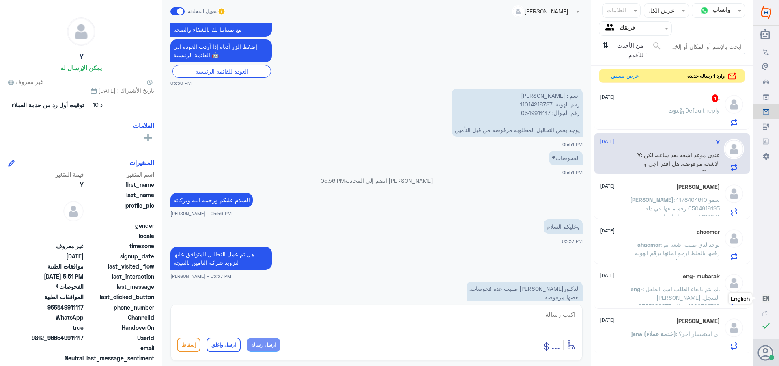
click at [531, 104] on p "اسم : [PERSON_NAME] رقم الهوية: 11014218787 رقم الجوال: 0549911117 يوجد بعض الت…" at bounding box center [517, 113] width 131 height 48
copy p "11014218787"
click at [533, 113] on p "اسم : [PERSON_NAME] رقم الهوية: 11014218787 رقم الجوال: 0549911117 يوجد بعض الت…" at bounding box center [517, 113] width 131 height 48
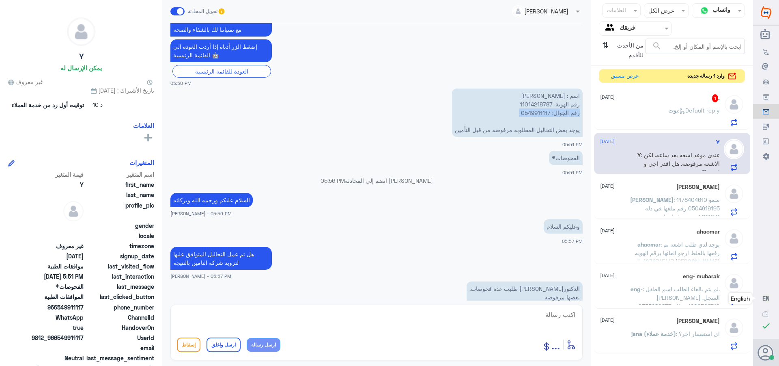
click at [533, 113] on p "اسم : [PERSON_NAME] رقم الهوية: 11014218787 رقم الجوال: 0549911117 يوجد بعض الت…" at bounding box center [517, 113] width 131 height 48
click at [527, 114] on p "اسم : [PERSON_NAME] رقم الهوية: 11014218787 رقم الجوال: 0549911117 يوجد بعض الت…" at bounding box center [517, 113] width 131 height 48
drag, startPoint x: 607, startPoint y: 330, endPoint x: 615, endPoint y: 337, distance: 11.2
click at [607, 330] on div "[PERSON_NAME] [DATE][PERSON_NAME] (خدمة عملاء) : اي استفسار اخر؟" at bounding box center [660, 333] width 120 height 32
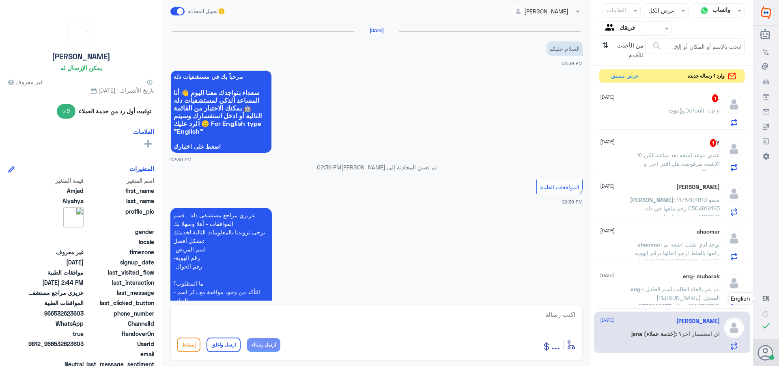
scroll to position [343, 0]
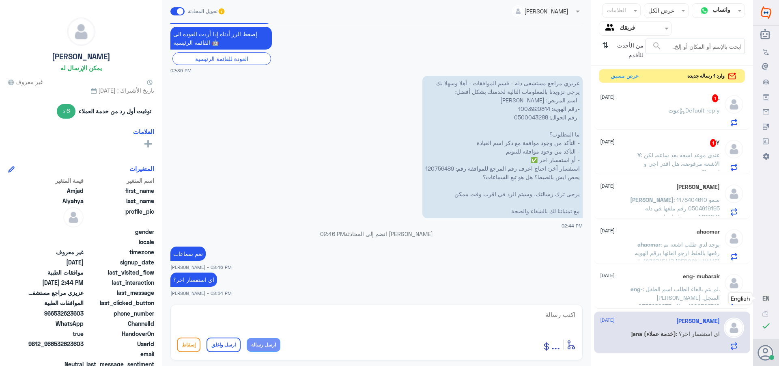
click at [637, 112] on div "[PERSON_NAME] : Default reply" at bounding box center [660, 117] width 120 height 18
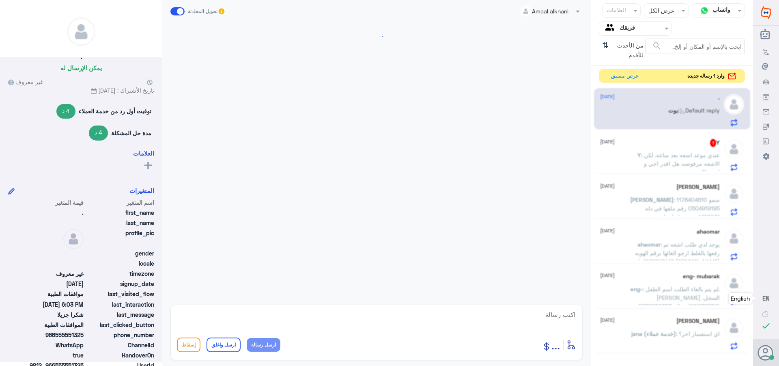
scroll to position [572, 0]
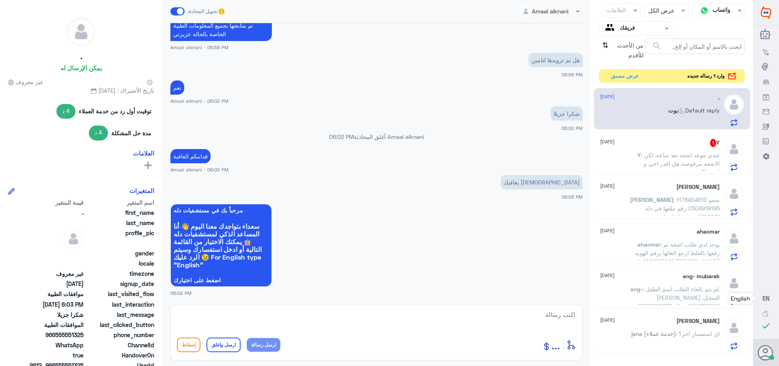
click at [653, 153] on span ": عندي موعد اشعه بعد ساعه. لكن الاشعه مرفوضه. هل اقدر اجي و اسويها؟" at bounding box center [680, 163] width 79 height 24
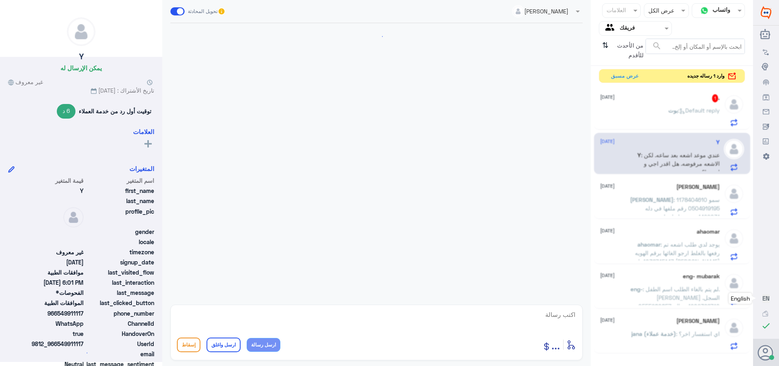
scroll to position [745, 0]
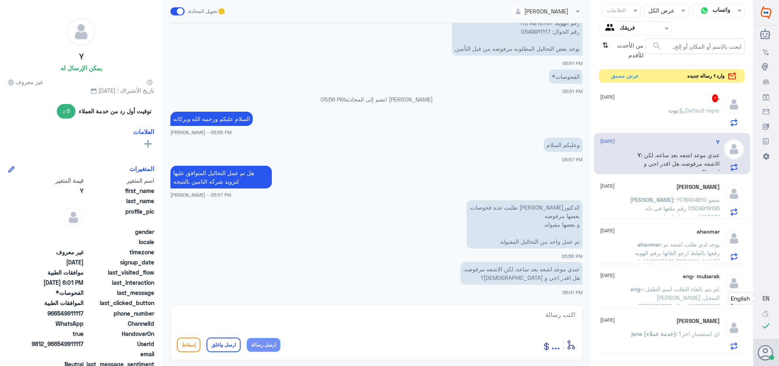
click at [519, 323] on textarea at bounding box center [376, 319] width 399 height 20
type textarea "في حال تمت الموافقه تقدرين تسوين الاشعه"
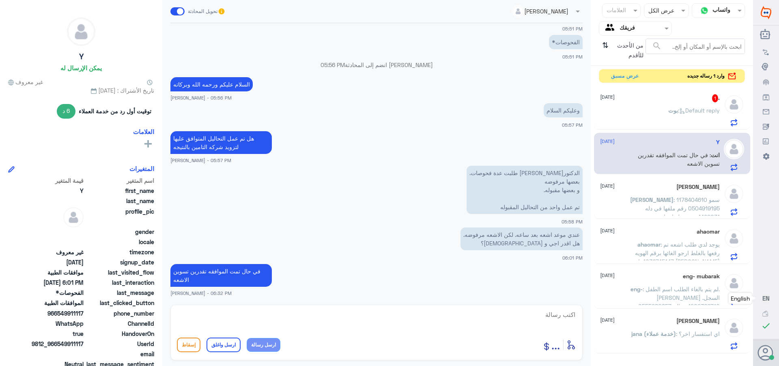
click at [527, 306] on div "أدخل اسم مجموعة الرسائل ... إسقاط ارسل واغلق ارسل رسالة" at bounding box center [377, 332] width 412 height 56
click at [541, 319] on textarea at bounding box center [376, 319] width 399 height 20
paste textarea "تمنياتي لك بالشفاء العاجل"
type textarea "تمنياتي لك بالشفاء العاجل"
click at [230, 340] on button "ارسل واغلق" at bounding box center [224, 344] width 34 height 15
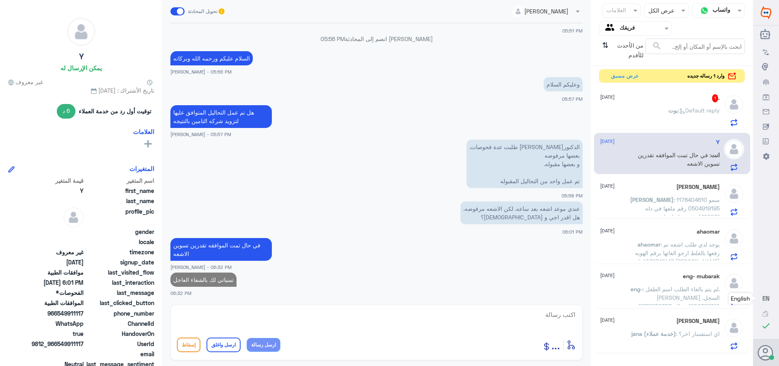
scroll to position [804, 0]
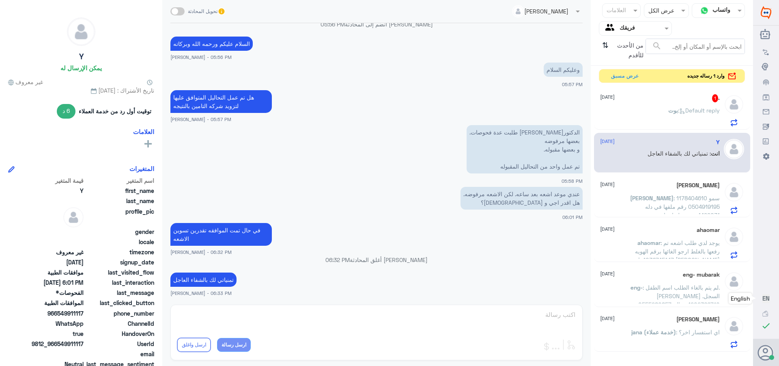
click at [672, 109] on span "بوت" at bounding box center [674, 110] width 10 height 7
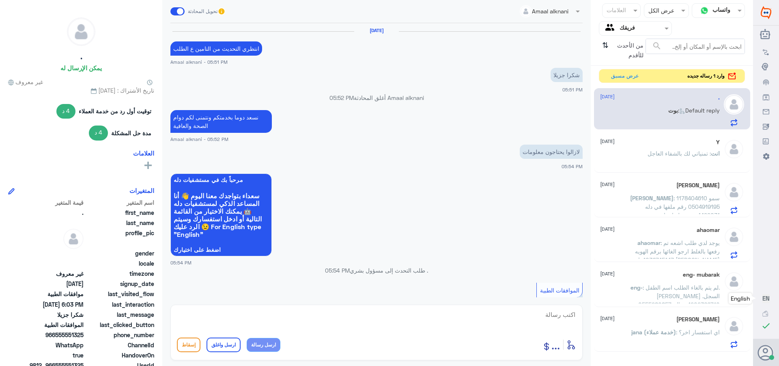
scroll to position [572, 0]
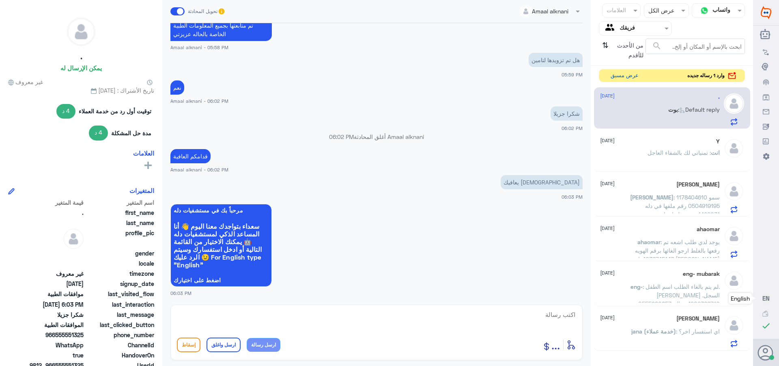
click at [611, 73] on button "عرض مسبق" at bounding box center [625, 75] width 34 height 13
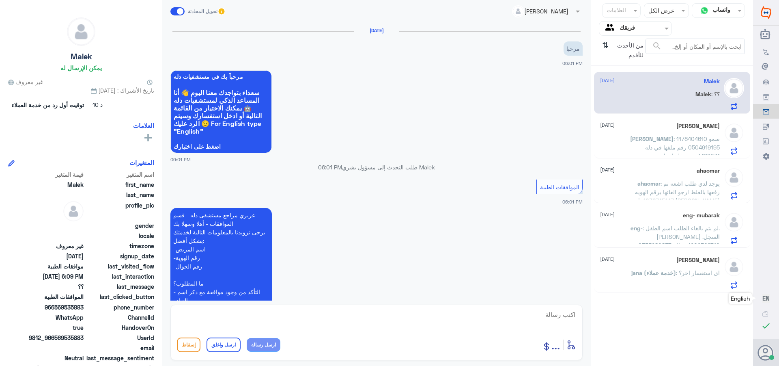
scroll to position [221, 0]
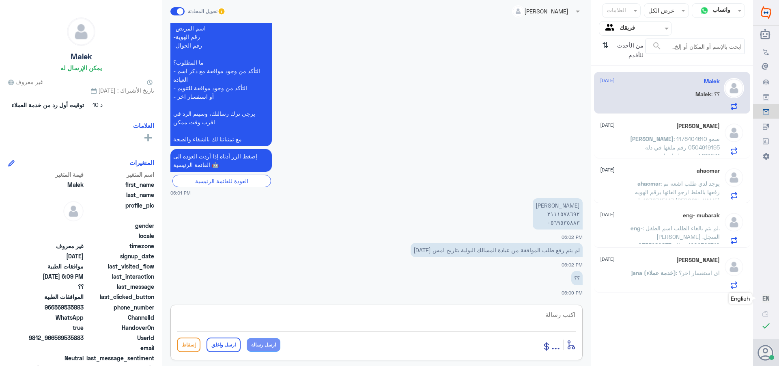
click at [549, 315] on textarea at bounding box center [376, 319] width 399 height 20
drag, startPoint x: 539, startPoint y: 316, endPoint x: 577, endPoint y: 321, distance: 38.9
click at [580, 319] on div "2111578692 أدخل اسم مجموعة الرسائل ... إسقاط ارسل واغلق ارسل رسالة" at bounding box center [377, 332] width 412 height 56
type textarea "2111578692"
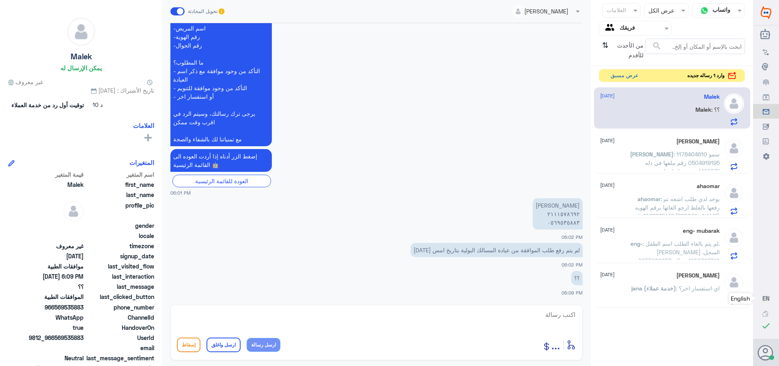
click at [621, 75] on button "عرض مسبق" at bounding box center [625, 75] width 34 height 13
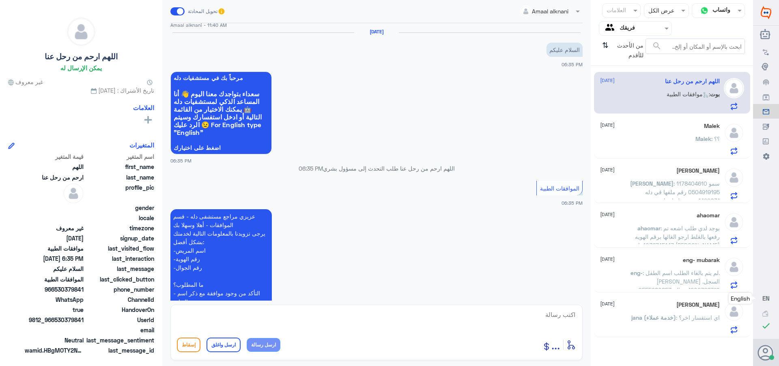
scroll to position [515, 0]
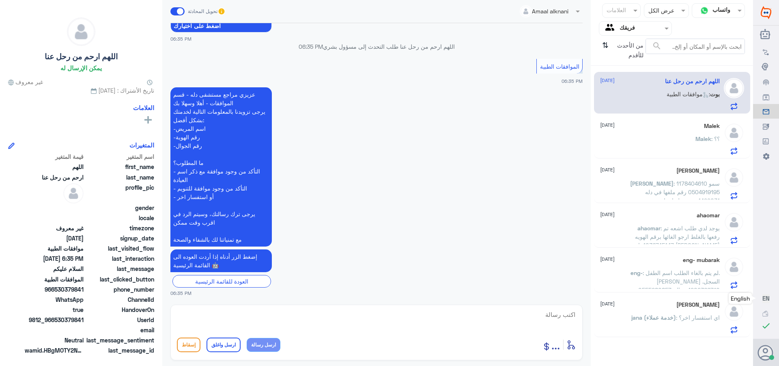
click at [568, 316] on textarea at bounding box center [376, 319] width 399 height 20
type textarea "وعليكم السلام والرحمه"
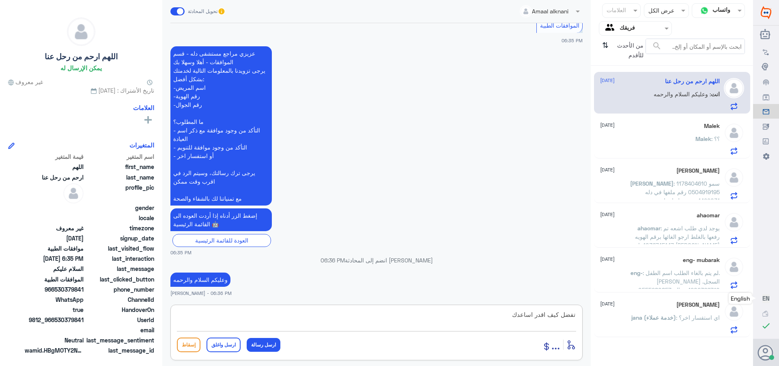
type textarea "تفضل كيف اقدر اساعدك"
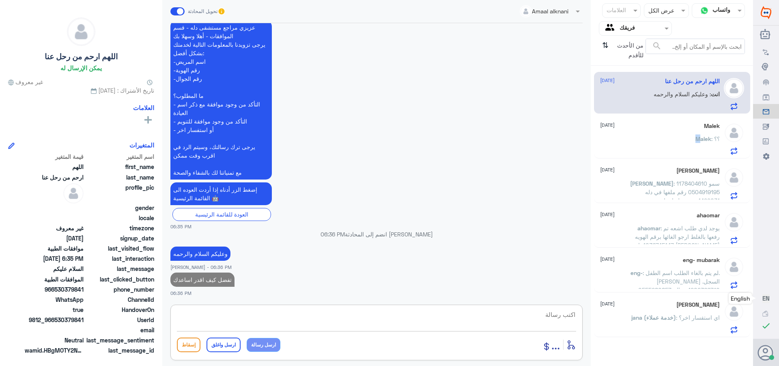
drag, startPoint x: 699, startPoint y: 144, endPoint x: 630, endPoint y: 146, distance: 68.2
click at [698, 144] on p "Malek : ؟؟" at bounding box center [708, 144] width 24 height 20
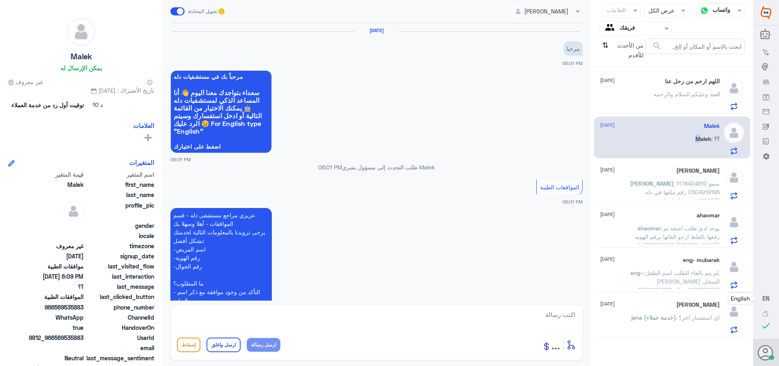
scroll to position [221, 0]
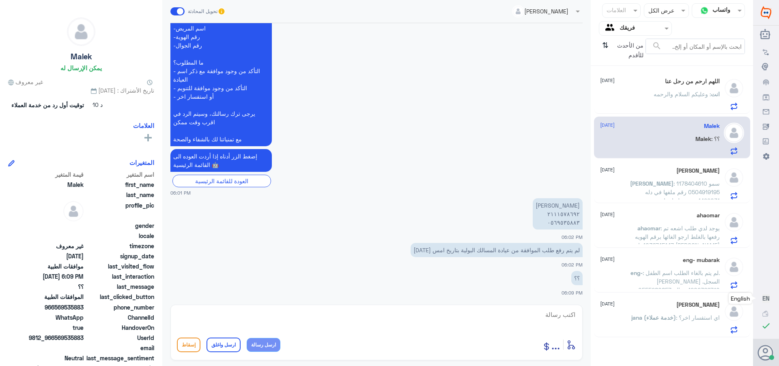
click at [673, 188] on span ": سمو 1178404610 0504919195 رقم ملفها في دله 1499031 بنتي تخلع اسنان و[PERSON_N…" at bounding box center [675, 222] width 89 height 84
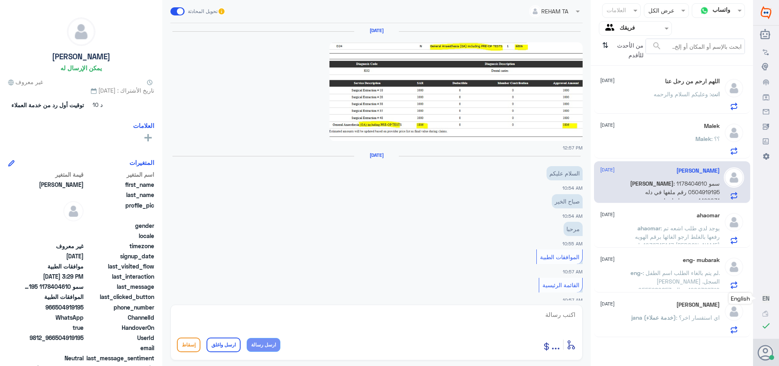
scroll to position [891, 0]
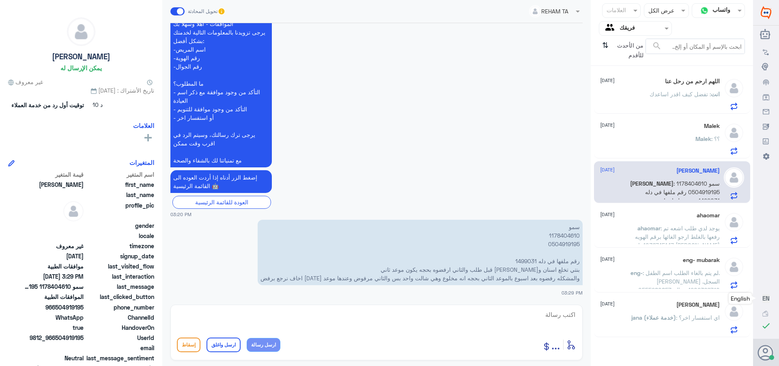
click at [693, 225] on span ": يوجد لدي طلب اشعه تم رفعها بالغلط ارجو الغائها برقم الهويه 1036745147 باسم [P…" at bounding box center [675, 237] width 90 height 24
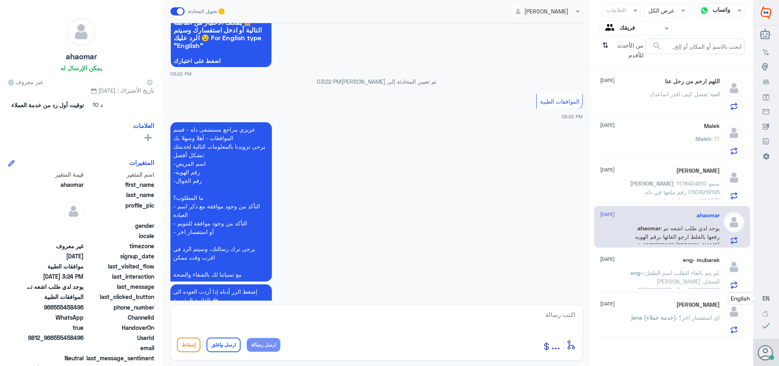
scroll to position [590, 0]
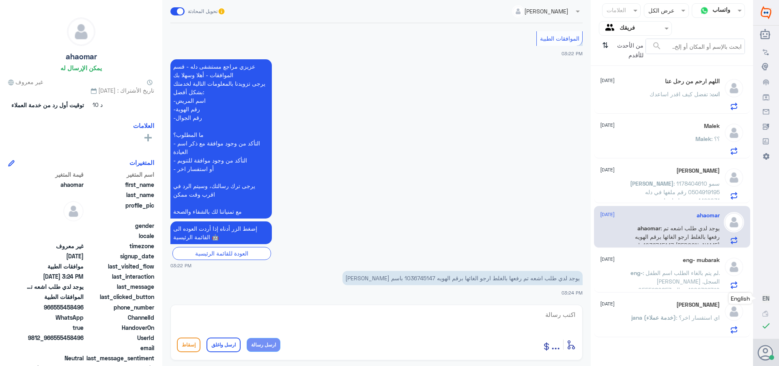
click at [417, 277] on p "يوجد لدي طلب اشعه تم رفعها بالغلط ارجو الغائها برقم الهويه 1036745147 باسم [PER…" at bounding box center [463, 278] width 240 height 14
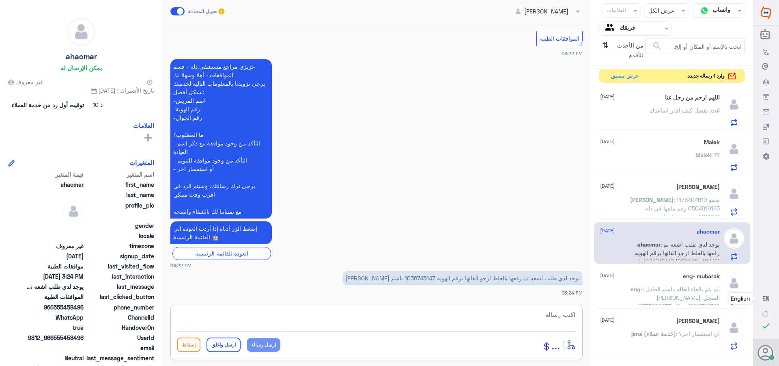
click at [565, 314] on textarea at bounding box center [376, 319] width 399 height 20
type textarea "تفضل متى تاريخ الزياره"
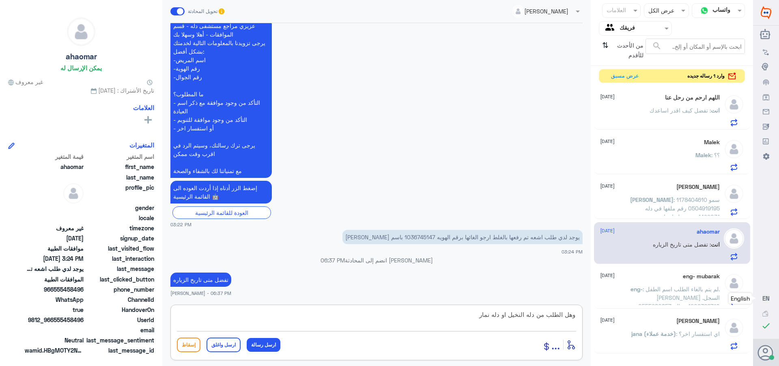
type textarea "وهل الطلب من دله النخيل او دله نمار"
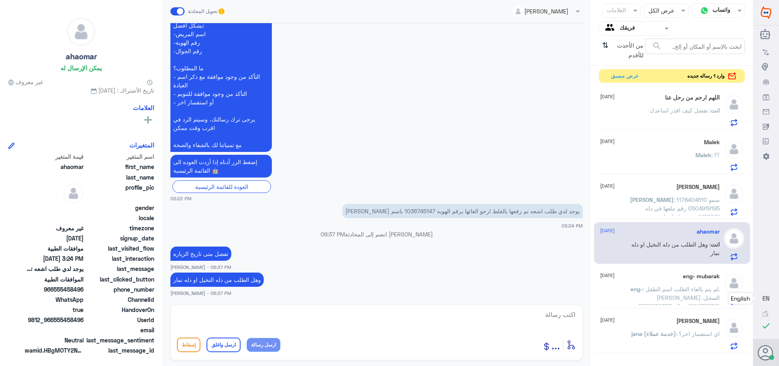
click at [689, 103] on div "‏اللهم ارحم من رحل عنا [DATE] انت : تفضل كيف اقدر اساعدك" at bounding box center [660, 110] width 120 height 32
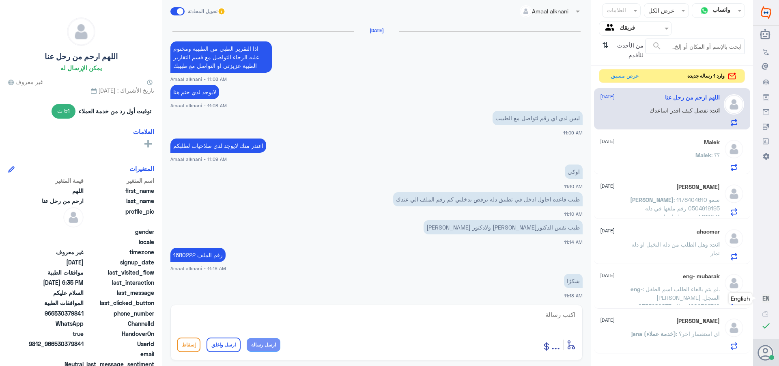
scroll to position [501, 0]
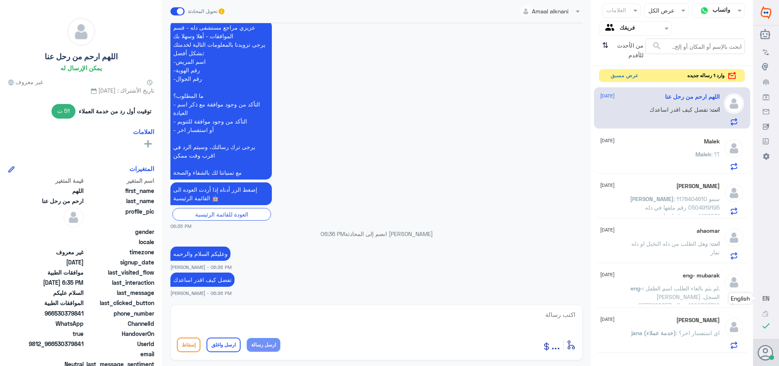
click at [618, 77] on button "عرض مسبق" at bounding box center [625, 75] width 34 height 13
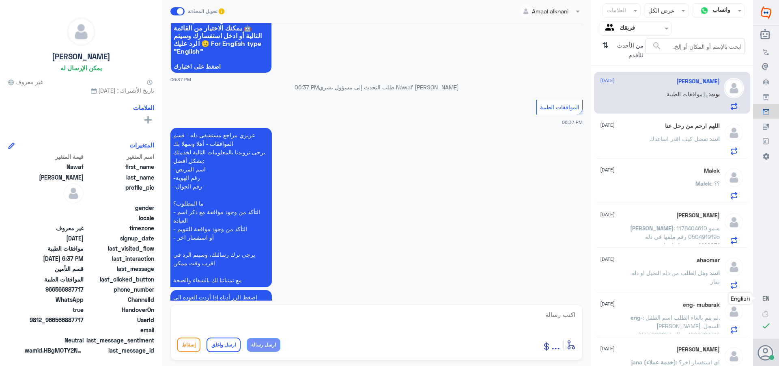
scroll to position [244, 0]
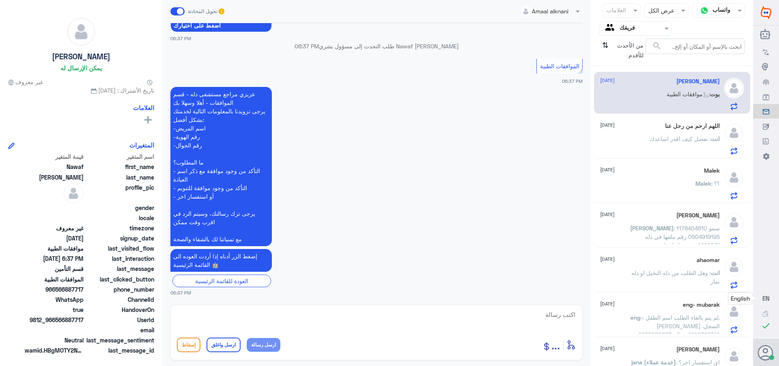
click at [568, 315] on textarea at bounding box center [376, 319] width 399 height 20
type textarea "تفضل كيف اقدر اساعدك"
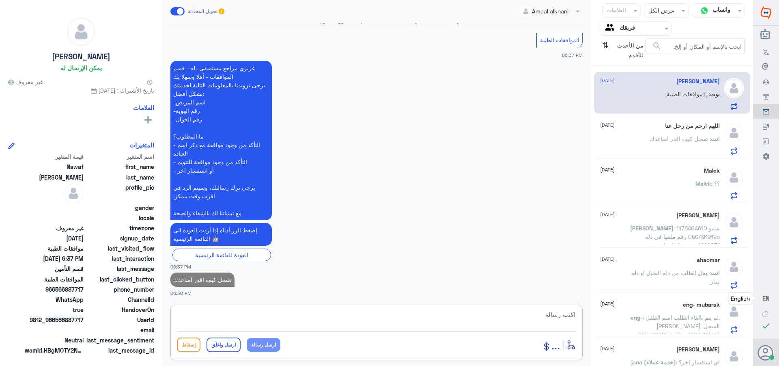
click at [660, 140] on span ": تفضل كيف اقدر اساعدك" at bounding box center [680, 138] width 61 height 7
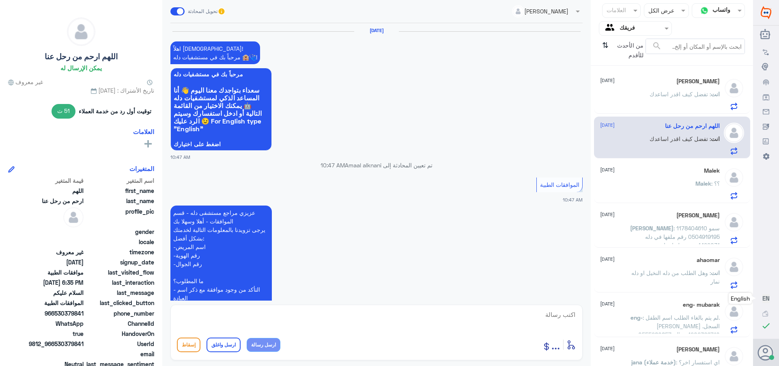
scroll to position [784, 0]
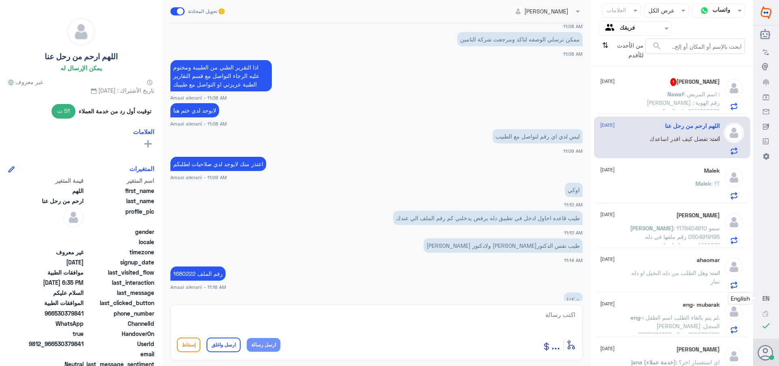
click at [667, 91] on span ": اسم المريض : [PERSON_NAME] رقم الهوية : 1021929052 رقم الجوال : 0542316668" at bounding box center [683, 107] width 73 height 32
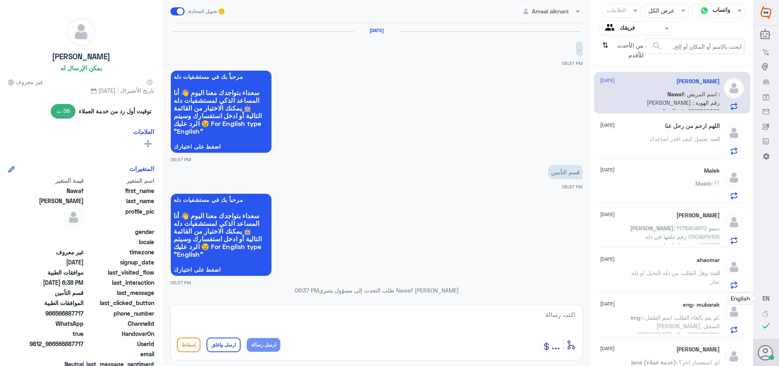
scroll to position [329, 0]
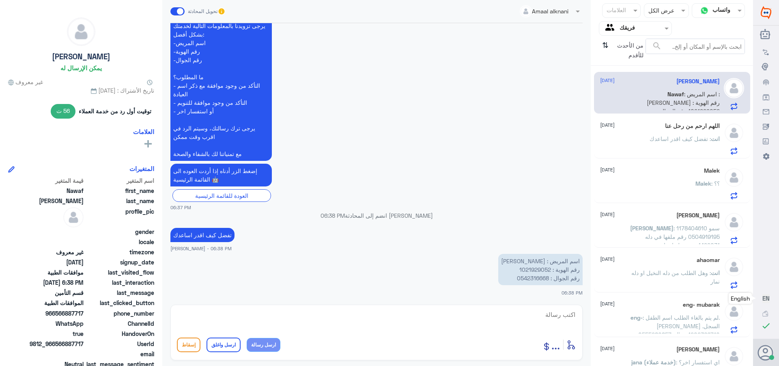
click at [523, 269] on p "اسم المريض : [PERSON_NAME] رقم الهوية : 1021929052 رقم الجوال : 0542316668" at bounding box center [541, 269] width 84 height 31
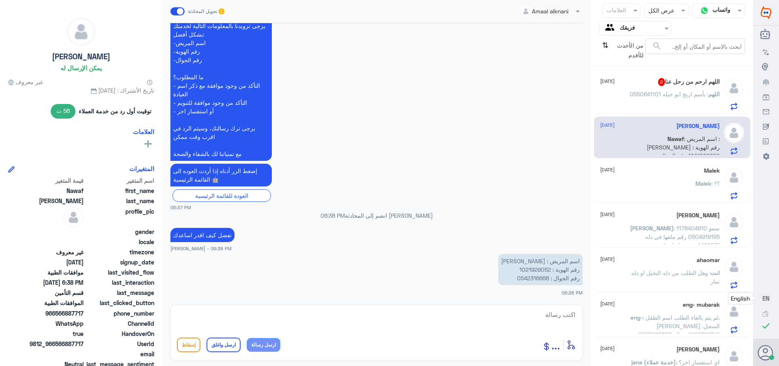
click at [652, 94] on span ": بأسم اريج ابو حيله 0550641101" at bounding box center [669, 94] width 79 height 7
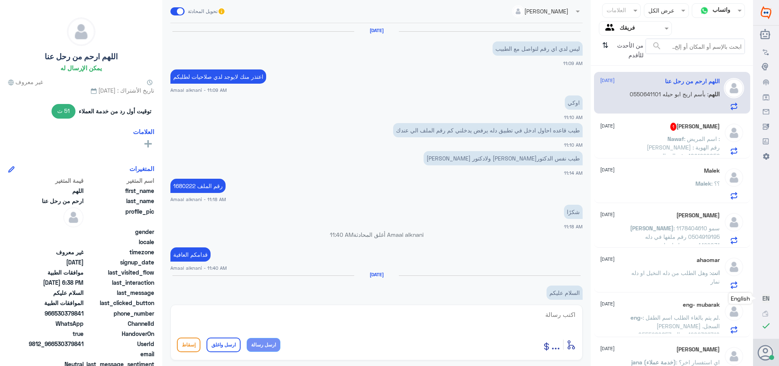
scroll to position [495, 0]
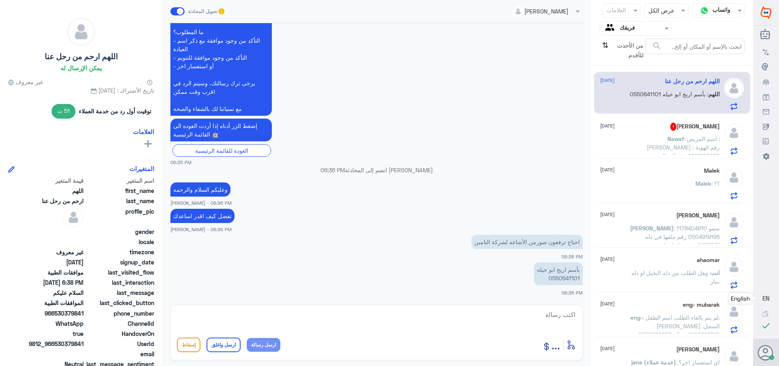
click at [557, 280] on p "بأسم اريج ابو حيله 0550641101" at bounding box center [558, 273] width 49 height 23
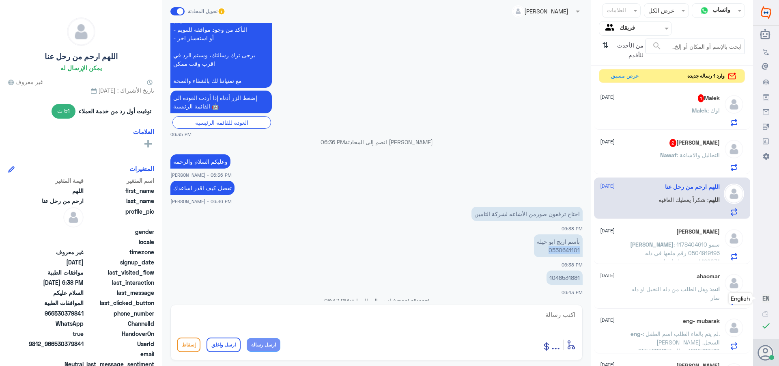
scroll to position [701, 0]
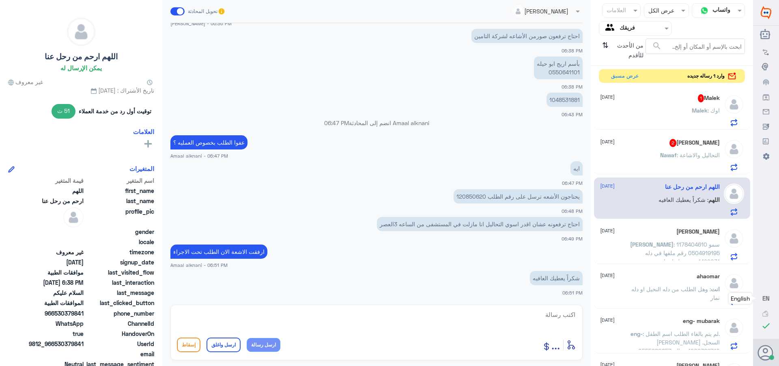
click at [669, 147] on div "[PERSON_NAME] 2 [DATE]" at bounding box center [660, 143] width 120 height 8
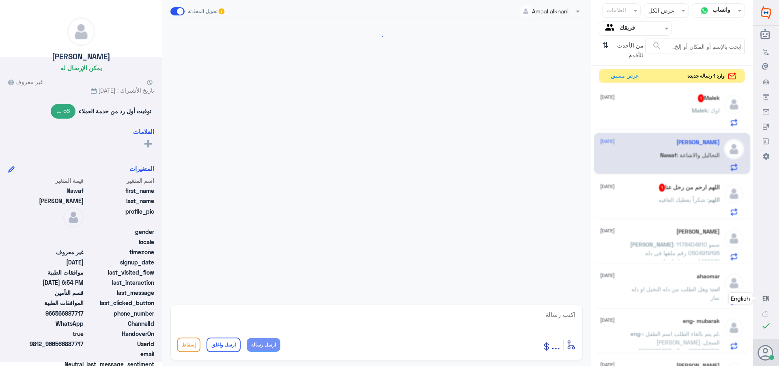
scroll to position [576, 0]
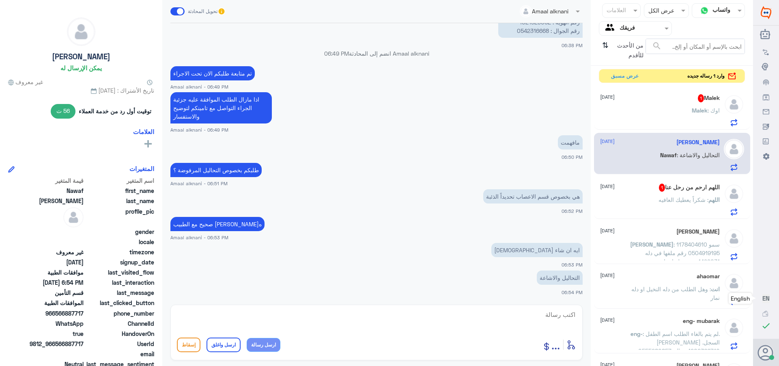
click at [685, 110] on div "Malek : اوك" at bounding box center [660, 117] width 120 height 18
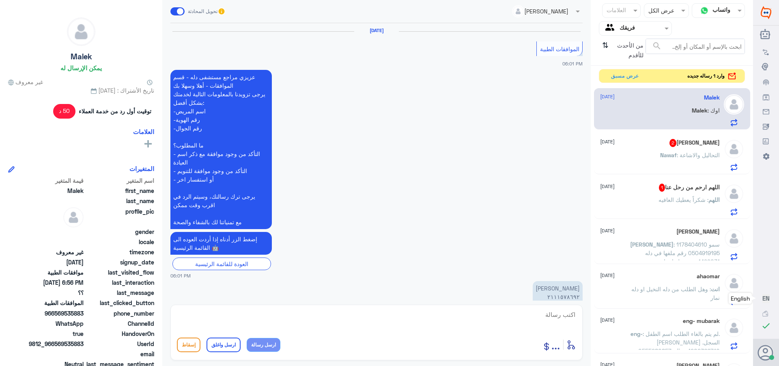
scroll to position [484, 0]
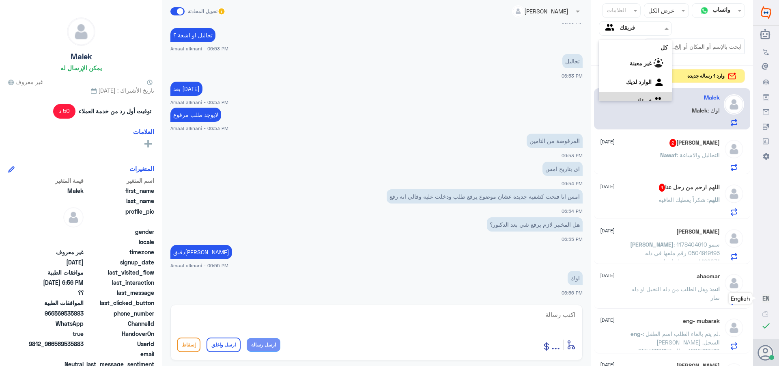
click at [629, 28] on input "text" at bounding box center [642, 28] width 45 height 9
click at [626, 71] on لديك "الوارد لديك" at bounding box center [639, 71] width 26 height 7
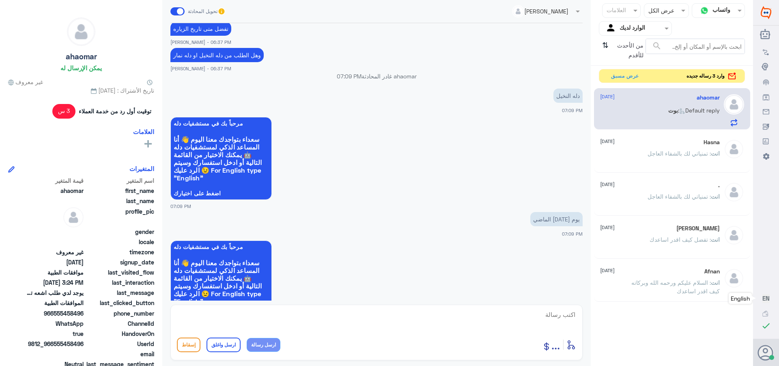
scroll to position [719, 0]
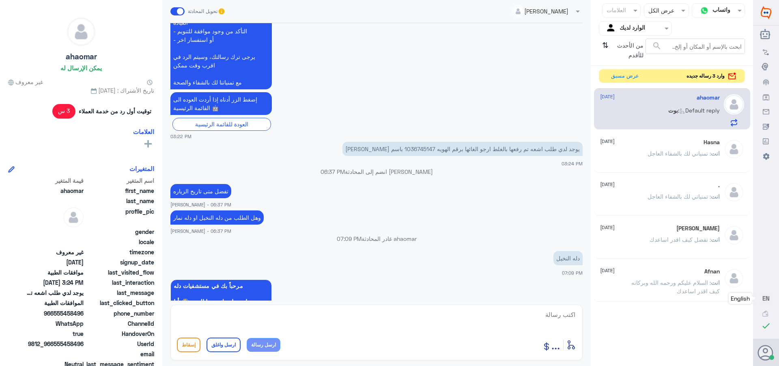
click at [408, 149] on p "يوجد لدي طلب اشعه تم رفعها بالغلط ارجو الغائها برقم الهويه 1036745147 باسم [PER…" at bounding box center [463, 149] width 240 height 14
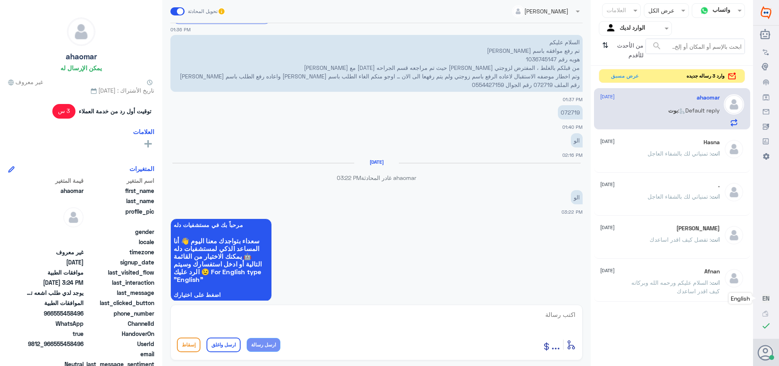
scroll to position [272, 0]
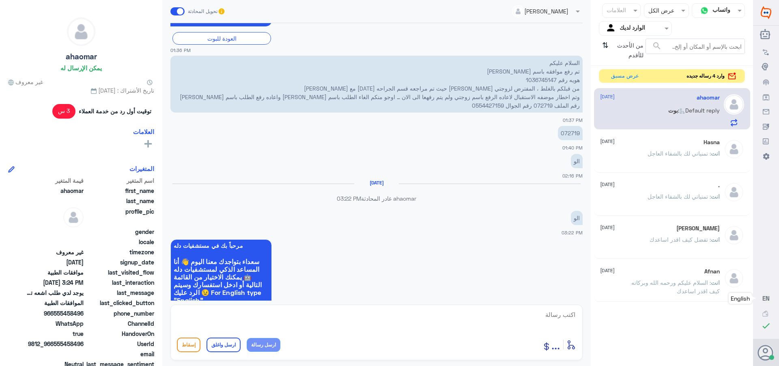
click at [570, 132] on p "072719" at bounding box center [570, 133] width 25 height 14
click at [538, 78] on p "السلام عليكم تم رفع موافقه باسم [PERSON_NAME] هويه رقم 1036745147 من قبلكم بالغ…" at bounding box center [377, 84] width 412 height 57
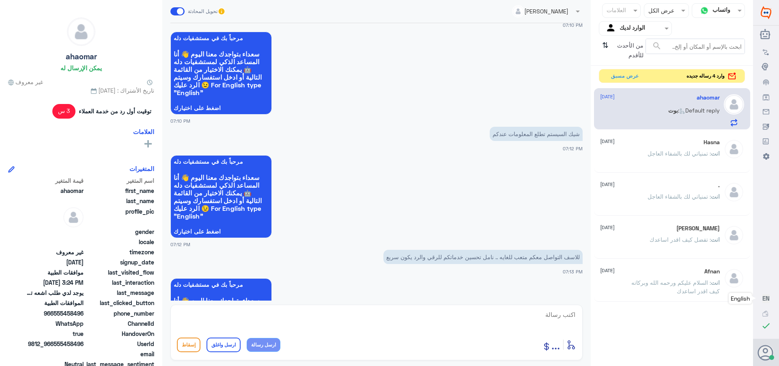
scroll to position [1287, 0]
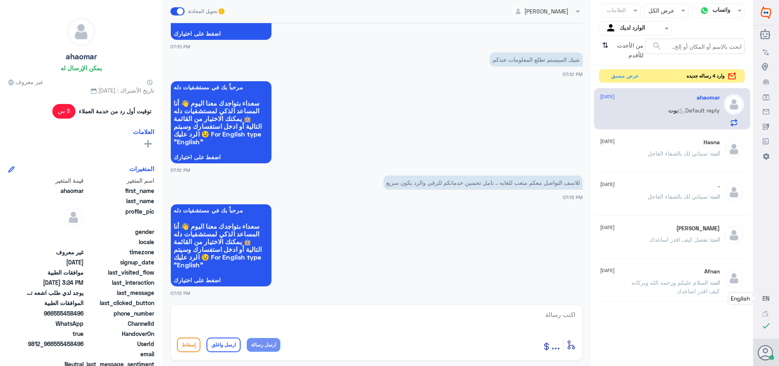
click at [553, 311] on textarea at bounding box center [376, 319] width 399 height 20
type textarea "ف"
type textarea "احتاج رقم ملف الزوجه لتحديث طلبك"
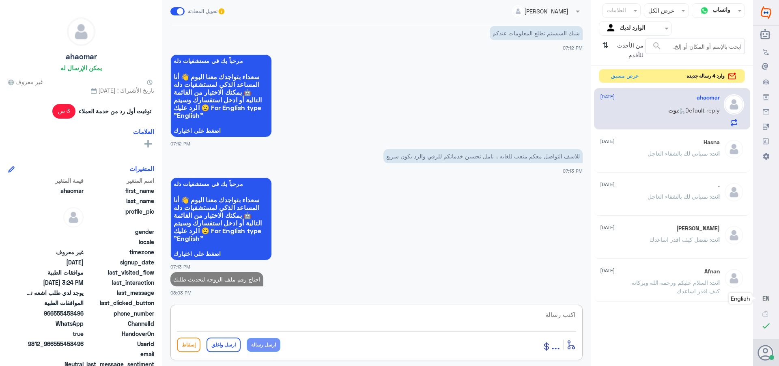
click at [554, 316] on textarea at bounding box center [376, 319] width 399 height 20
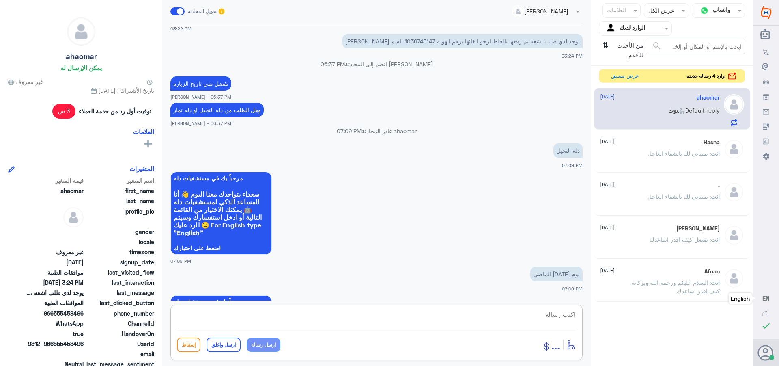
scroll to position [664, 0]
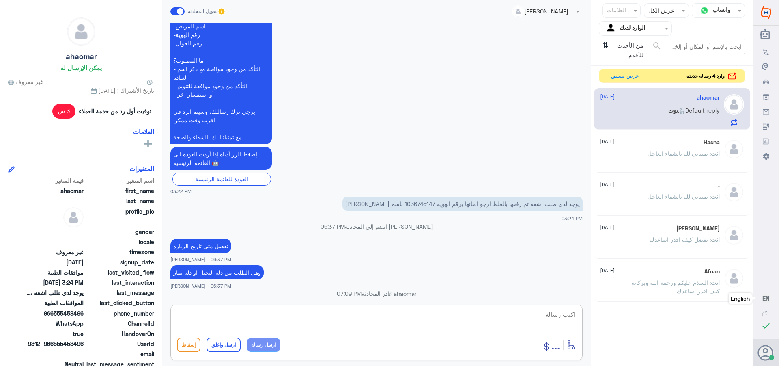
click at [412, 202] on p "يوجد لدي طلب اشعه تم رفعها بالغلط ارجو الغائها برقم الهويه 1036745147 باسم [PER…" at bounding box center [463, 203] width 240 height 14
click at [551, 322] on textarea at bounding box center [376, 319] width 399 height 20
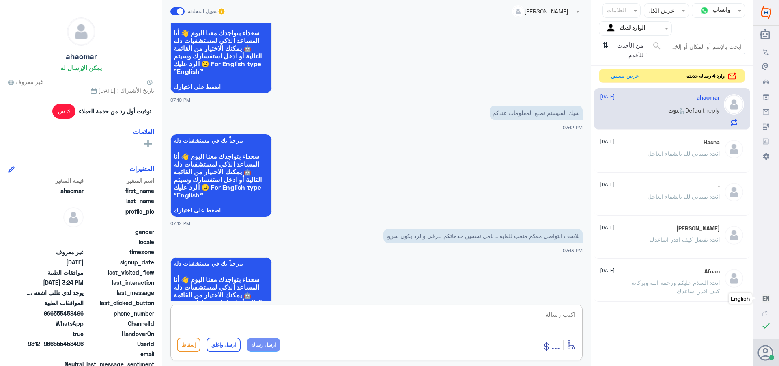
scroll to position [1314, 0]
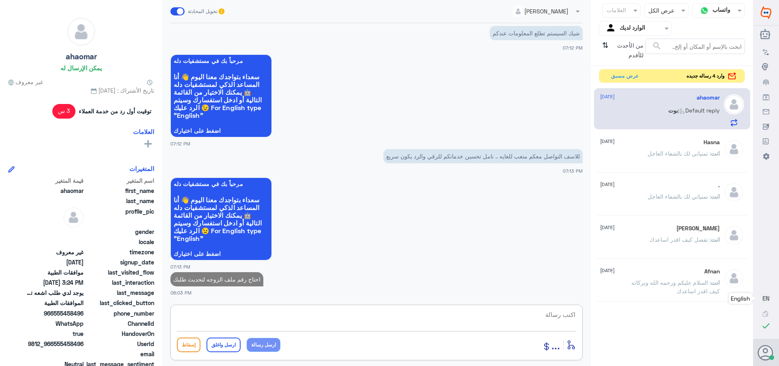
click at [548, 313] on textarea at bounding box center [376, 319] width 399 height 20
type textarea "وهل الطلب من دله نمار او دله النخيل"
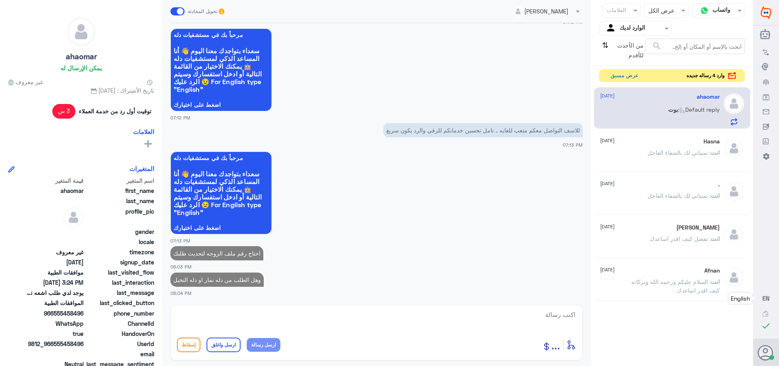
click at [622, 73] on button "عرض مسبق" at bounding box center [625, 75] width 34 height 13
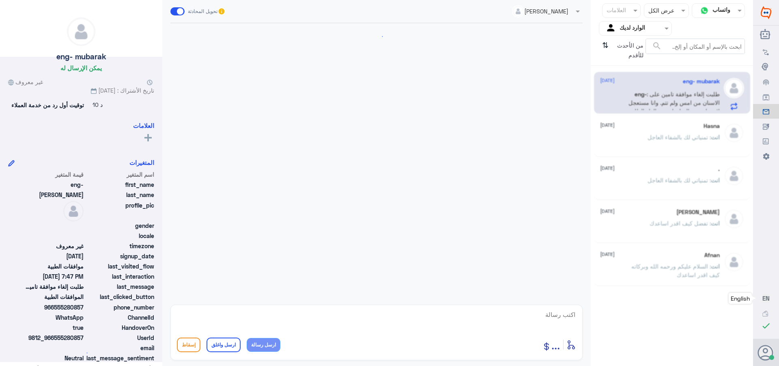
scroll to position [887, 0]
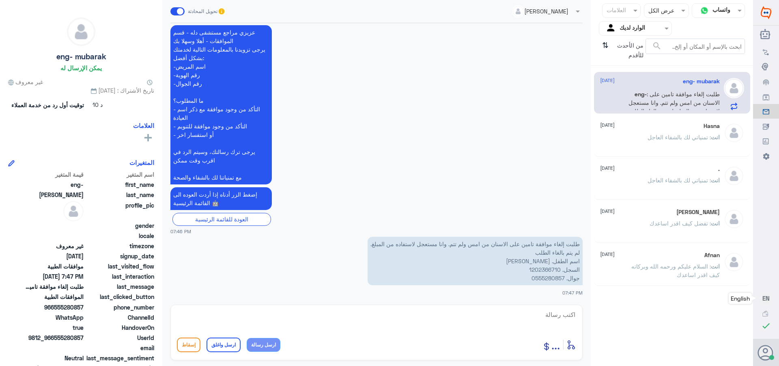
click at [540, 269] on p "طلبت إلغاء موافقة تامين على الاسنان من امس ولم تتم. وانا مستعجل لاستفاده من الم…" at bounding box center [475, 261] width 215 height 48
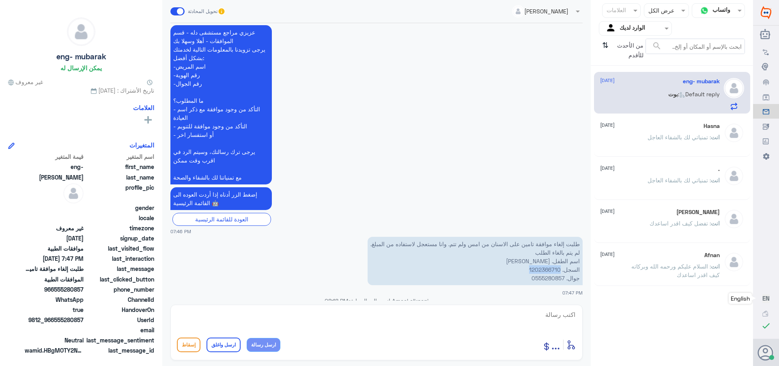
scroll to position [1101, 0]
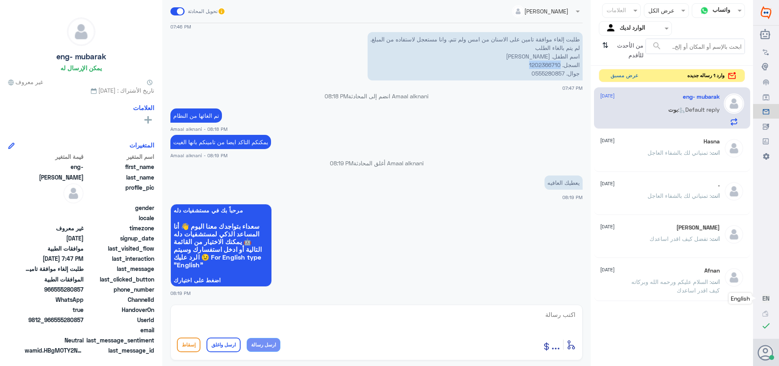
click at [616, 78] on button "عرض مسبق" at bounding box center [625, 75] width 34 height 13
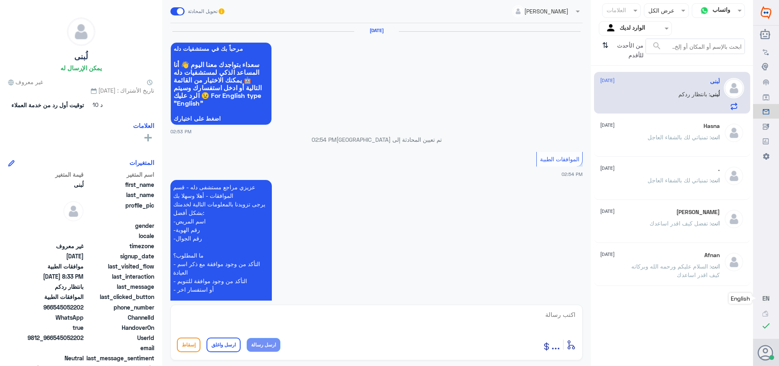
scroll to position [959, 0]
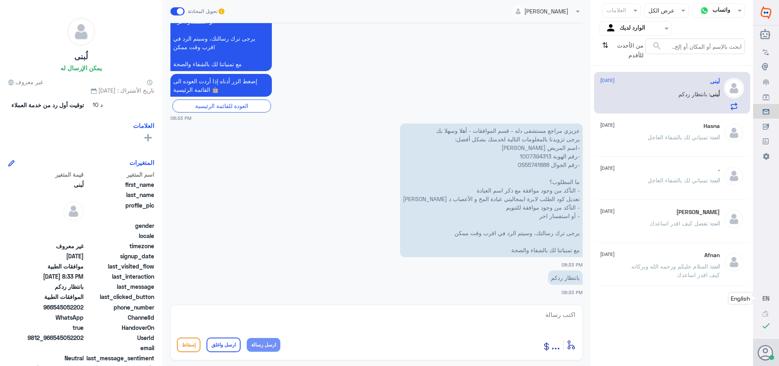
click at [526, 156] on p "عزيزي مراجع مستشفى دله - قسم الموافقات - أهلا وسهلا بك يرجى تزويدنا بالمعلومات …" at bounding box center [491, 190] width 183 height 134
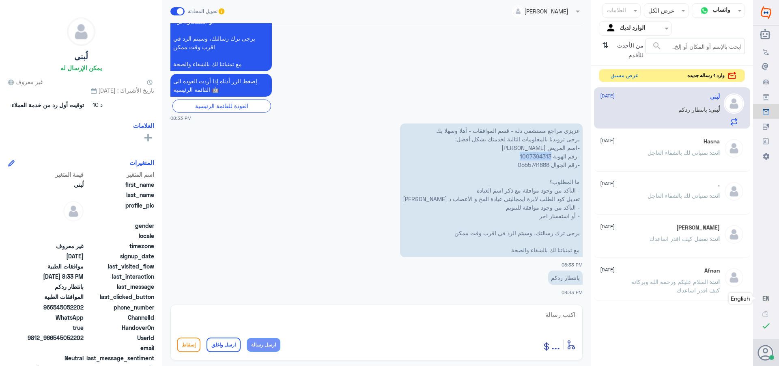
click at [622, 75] on button "عرض مسبق" at bounding box center [625, 75] width 34 height 13
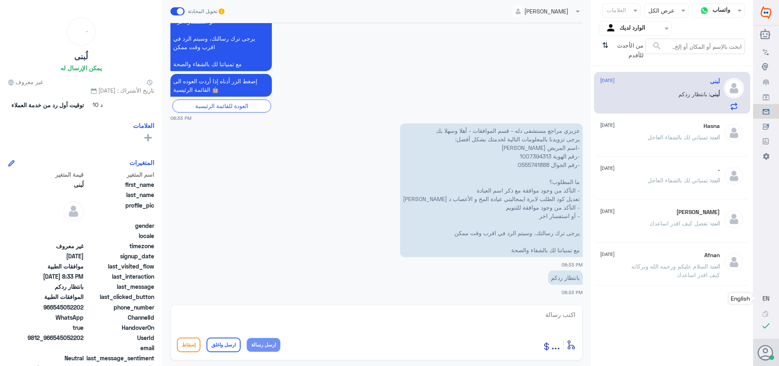
click at [531, 153] on p "عزيزي مراجع مستشفى دله - قسم الموافقات - أهلا وسهلا بك يرجى تزويدنا بالمعلومات …" at bounding box center [491, 190] width 183 height 134
click at [556, 315] on textarea at bounding box center [376, 319] width 399 height 20
type textarea "J"
click at [562, 313] on textarea at bounding box center [376, 319] width 399 height 20
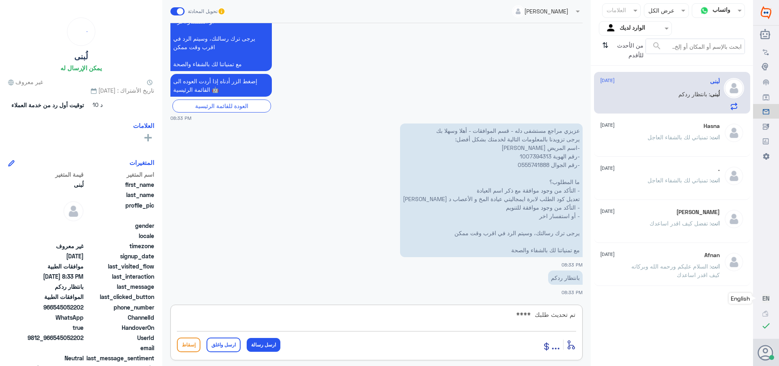
paste textarea "تمنياتي لك بالشفاء العاجل"
type textarea "تم تحديث طلبك ****تمنياتي لك بالشفاء العاجل"
click at [229, 338] on button "ارسل واغلق" at bounding box center [224, 344] width 34 height 15
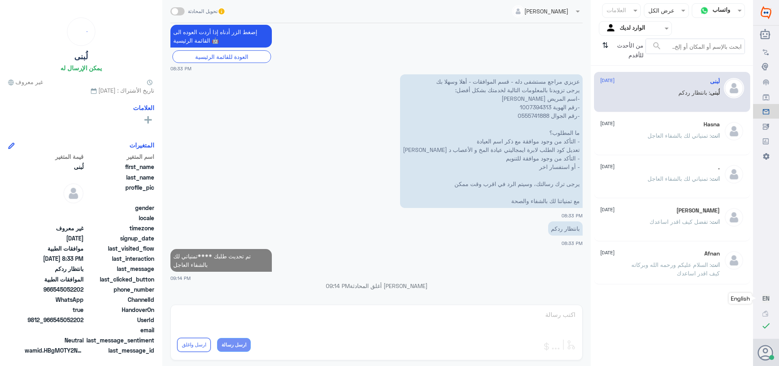
click at [628, 130] on div "Hasna [DATE] انت : تمنياتي لك بالشفاء العاجل" at bounding box center [660, 136] width 120 height 30
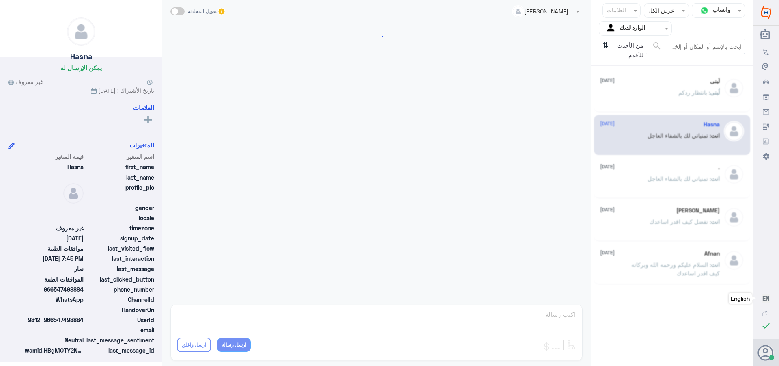
click at [617, 169] on div ". [DATE]" at bounding box center [660, 167] width 120 height 7
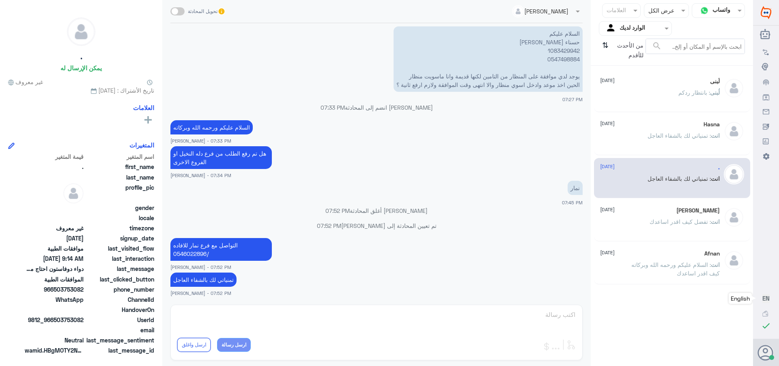
drag, startPoint x: 618, startPoint y: 203, endPoint x: 617, endPoint y: 242, distance: 39.4
click at [619, 203] on div "[PERSON_NAME] [DATE] انت : تفضل كيف اقدر اساعدك" at bounding box center [672, 221] width 156 height 40
click at [617, 245] on div "Afnan [DATE] انت : السلام عليكم ورحمه الله وبركاته كيف اقدر اساعدك" at bounding box center [672, 264] width 156 height 40
click at [606, 45] on icon "⇅" at bounding box center [605, 49] width 6 height 21
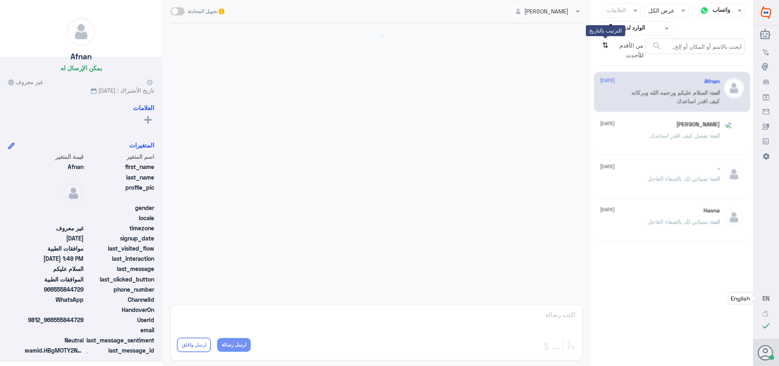
scroll to position [155, 0]
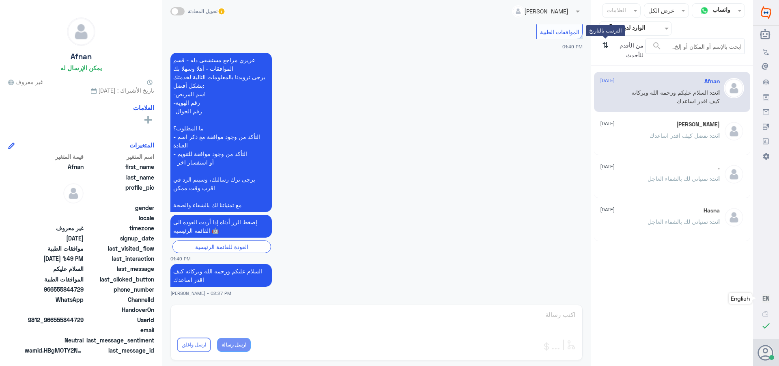
click at [606, 47] on icon "⇅" at bounding box center [605, 49] width 6 height 21
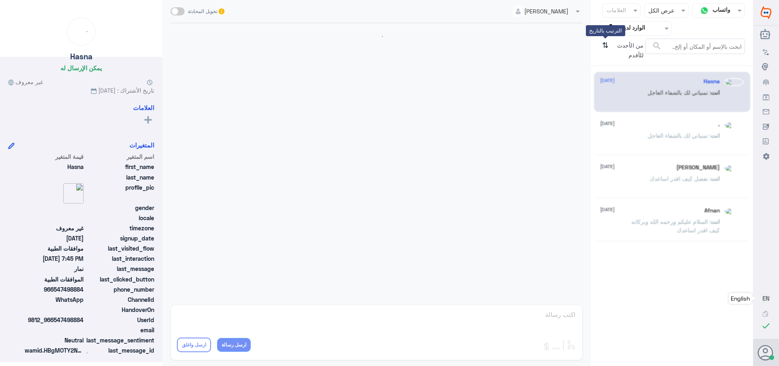
scroll to position [410, 0]
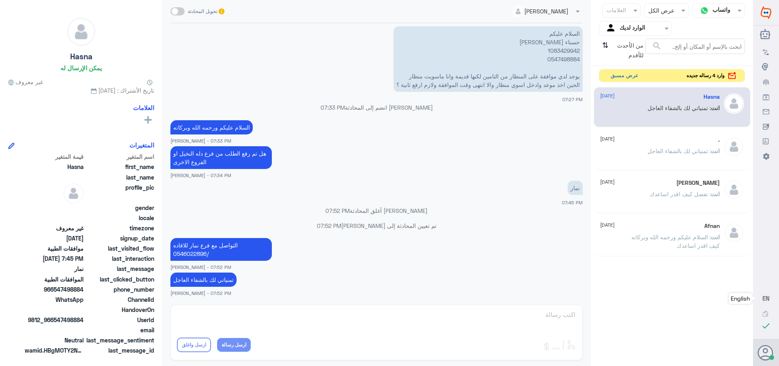
click at [613, 76] on button "عرض مسبق" at bounding box center [625, 75] width 34 height 13
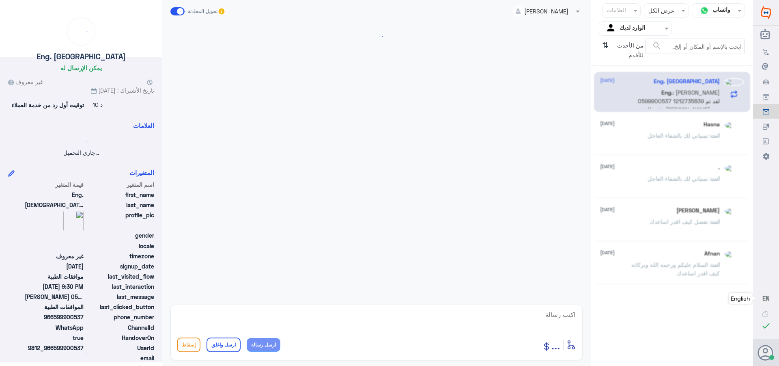
scroll to position [174, 0]
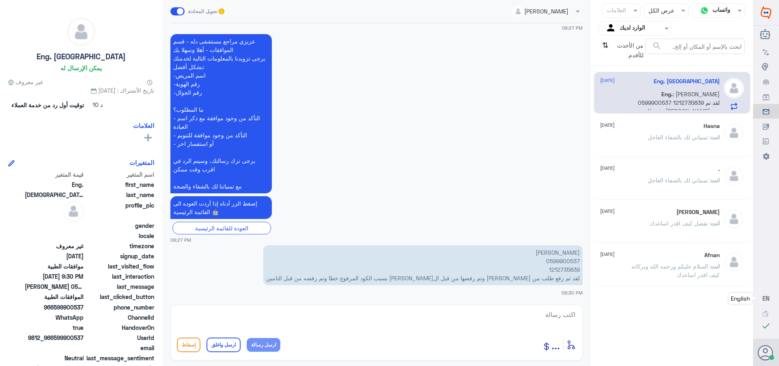
click at [556, 262] on p "[PERSON_NAME] 0599900537 1212735839 لقد تم رفع طلب من [PERSON_NAME] وتم رفضها م…" at bounding box center [423, 265] width 320 height 40
click at [562, 268] on p "[PERSON_NAME] 0599900537 1212735839 لقد تم رفع طلب من [PERSON_NAME] وتم رفضها م…" at bounding box center [423, 265] width 320 height 40
click at [546, 320] on textarea at bounding box center [376, 319] width 399 height 20
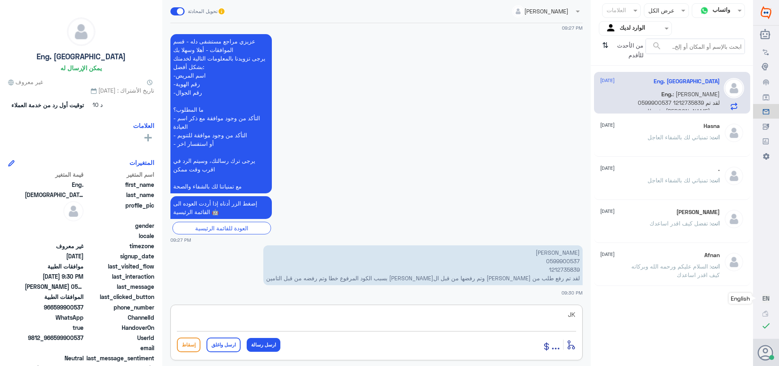
type textarea "J"
click at [560, 315] on textarea at bounding box center [376, 319] width 399 height 20
paste textarea "تمنياتي لك بالشفاء العاجل"
type textarea "تم تحديث طلبك ******تمنياتي لك بالشفاء العاجل"
click at [235, 343] on button "ارسل واغلق" at bounding box center [224, 344] width 34 height 15
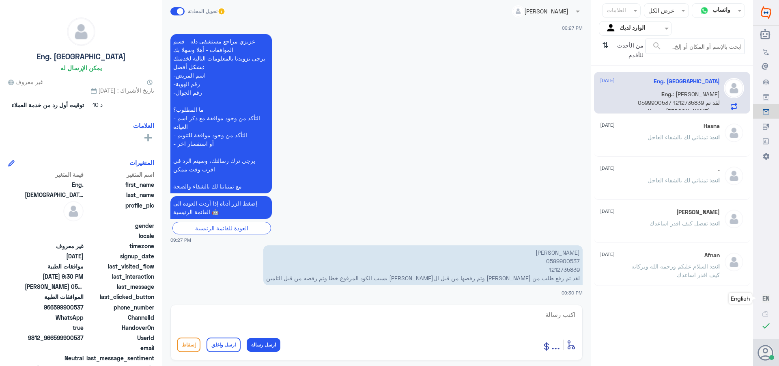
scroll to position [209, 0]
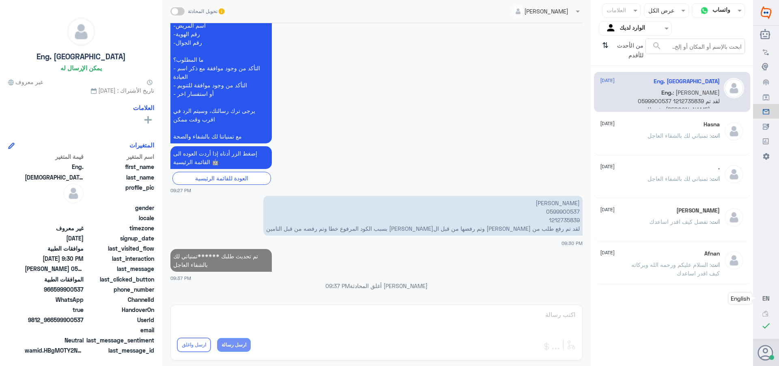
click at [637, 138] on div "انت : تمنياتي لك بالشفاء العاجل" at bounding box center [660, 142] width 120 height 18
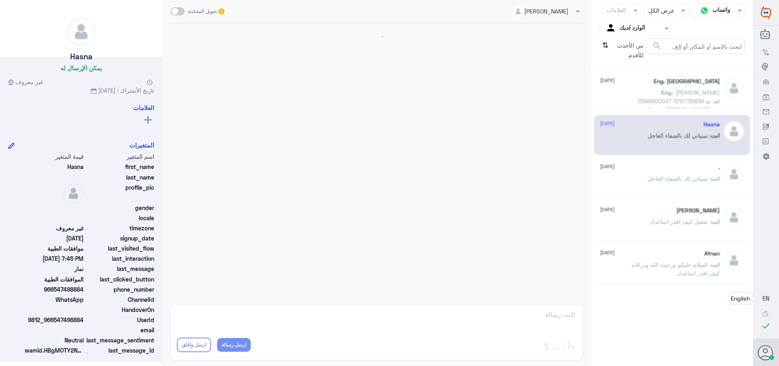
scroll to position [410, 0]
click at [633, 166] on div ". [DATE]" at bounding box center [660, 167] width 120 height 7
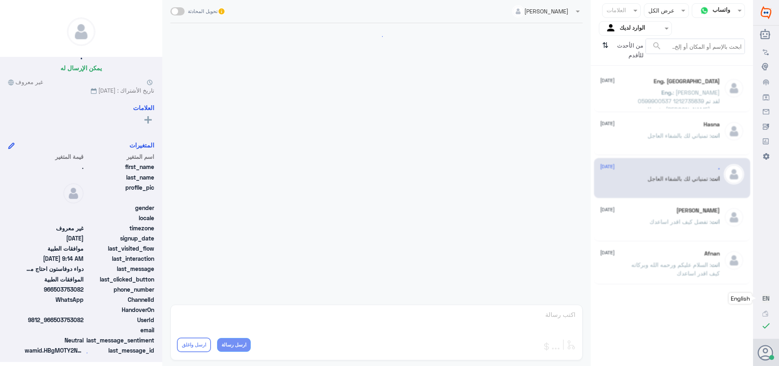
scroll to position [492, 0]
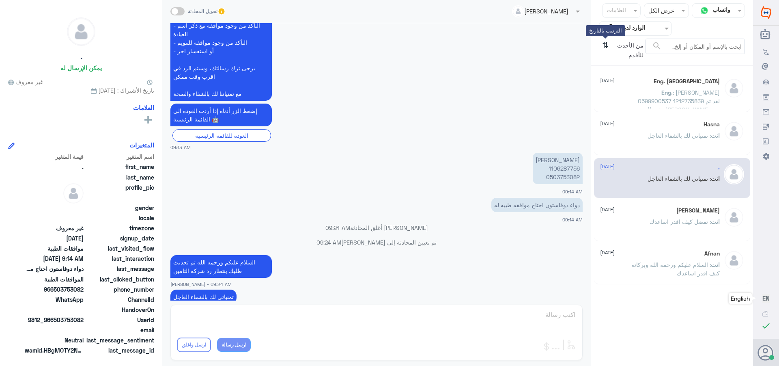
click at [606, 48] on icon "⇅" at bounding box center [605, 49] width 6 height 21
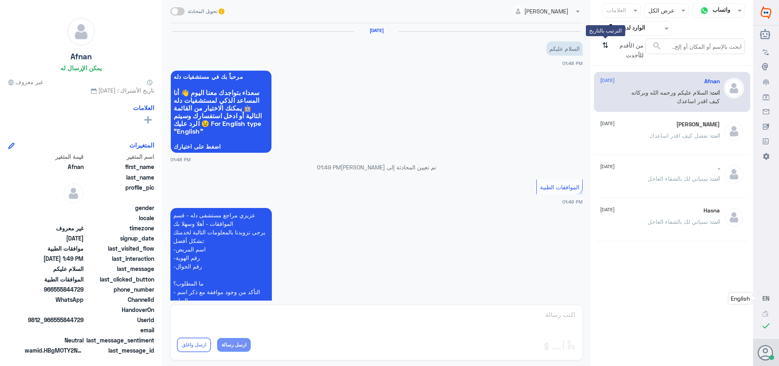
scroll to position [155, 0]
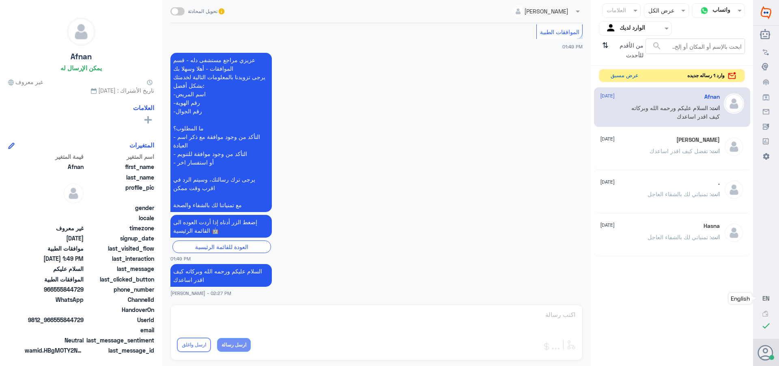
click at [611, 76] on button "عرض مسبق" at bounding box center [625, 75] width 34 height 13
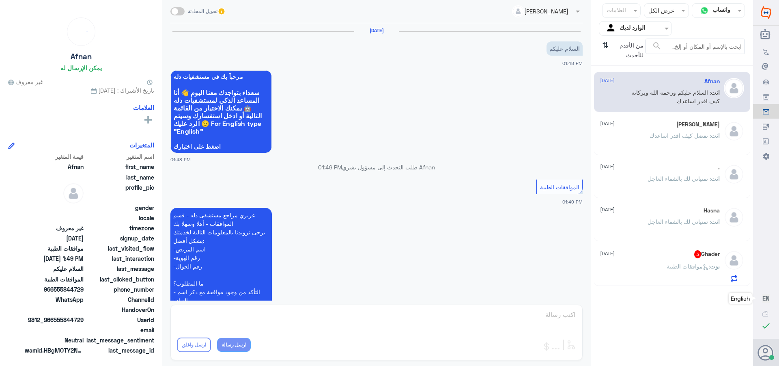
scroll to position [155, 0]
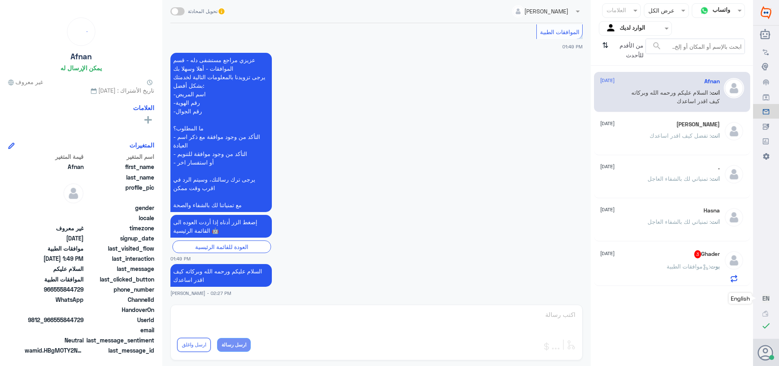
click at [630, 261] on div "Ghader 3 [DATE][PERSON_NAME] : موافقات الطبية" at bounding box center [660, 266] width 120 height 32
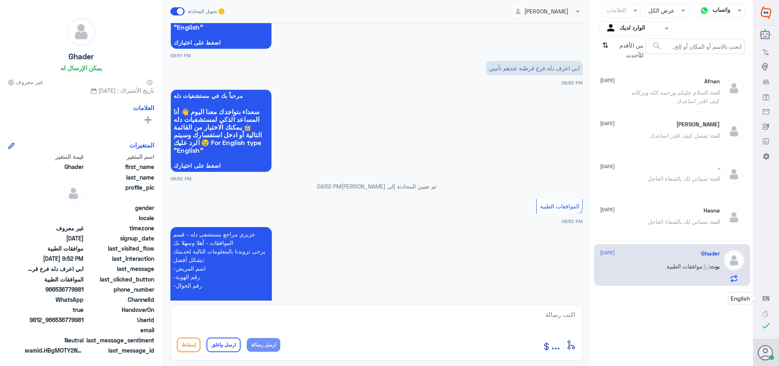
scroll to position [162, 0]
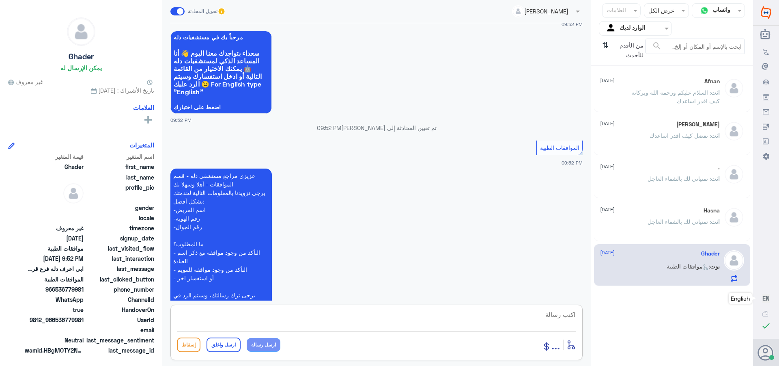
click at [561, 312] on textarea at bounding box center [376, 319] width 399 height 20
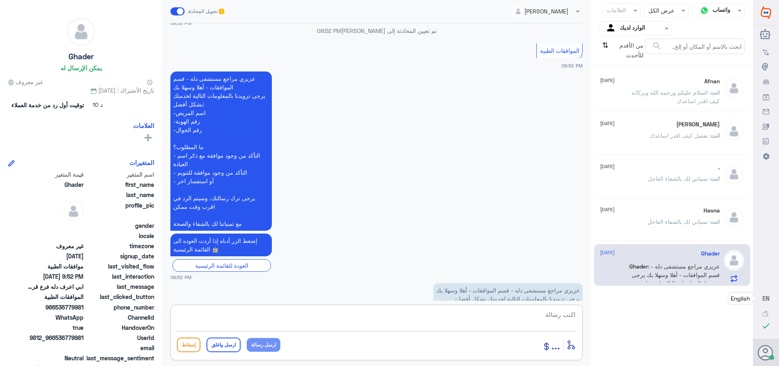
scroll to position [374, 0]
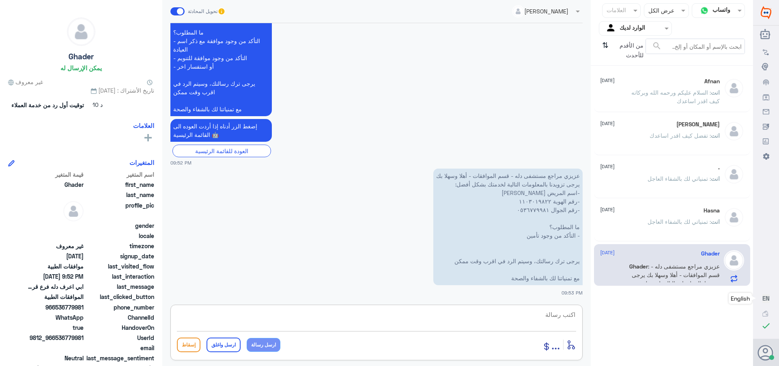
click at [560, 315] on textarea at bounding box center [376, 319] width 399 height 20
click at [555, 318] on textarea at bounding box center [376, 319] width 399 height 20
click at [370, 316] on textarea "التاكد من شركه التامين وبخصوص فرع قرطبه لهم قسم مختصص بالاستسفارات" at bounding box center [376, 319] width 399 height 20
type textarea "التاكد من شركه التامين وبخصوص فرع قرطبه لهم قسم مختصص"
click at [411, 315] on textarea "التاكد من شركه التامين وبخصوص فرع قرطبه لهم قسم مختصص" at bounding box center [376, 319] width 399 height 20
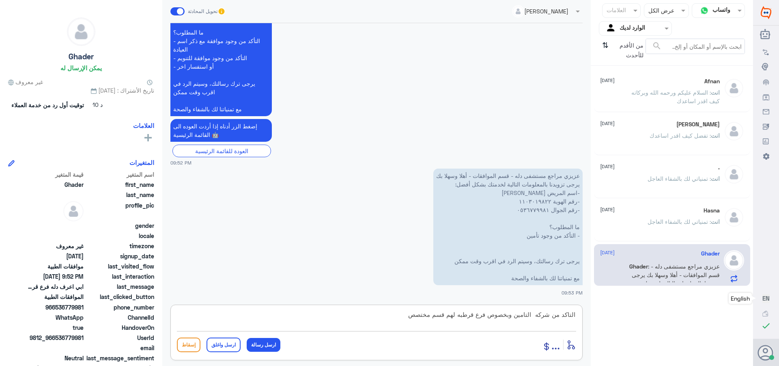
drag, startPoint x: 408, startPoint y: 315, endPoint x: 619, endPoint y: 329, distance: 211.6
click at [619, 329] on div "قناة واتساب Status × عرض الكل العلامات Agent Filter الوارد لديك search من الأقد…" at bounding box center [377, 184] width 754 height 368
drag, startPoint x: 530, startPoint y: 314, endPoint x: 635, endPoint y: 307, distance: 105.8
click at [635, 307] on div "قناة واتساب Status × عرض الكل العلامات Agent Filter الوارد لديك search من الأقد…" at bounding box center [377, 184] width 754 height 368
type textarea "1103019822"
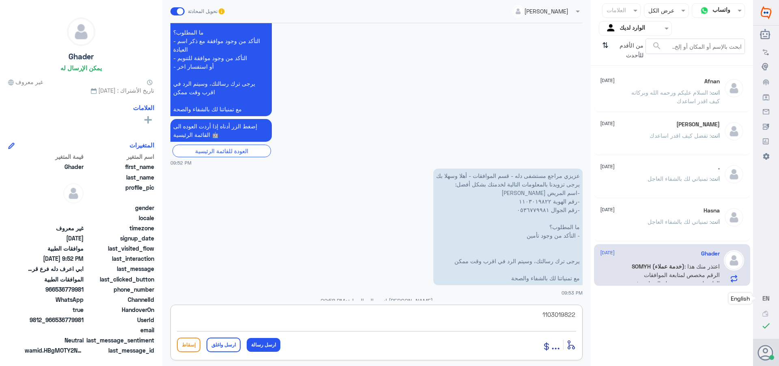
scroll to position [449, 0]
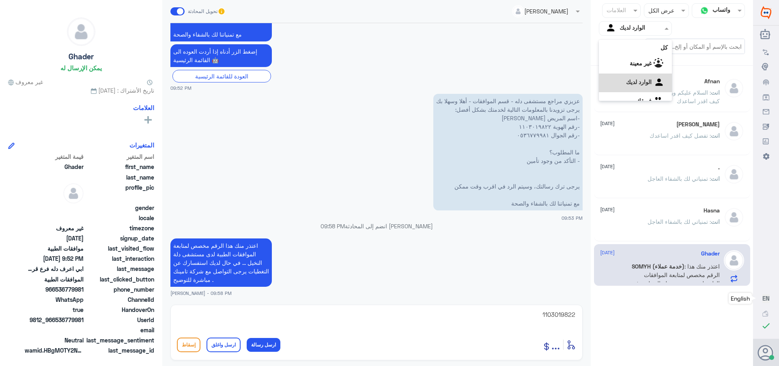
click at [625, 29] on input "text" at bounding box center [642, 28] width 45 height 9
click at [630, 90] on div "فريقك" at bounding box center [635, 91] width 73 height 19
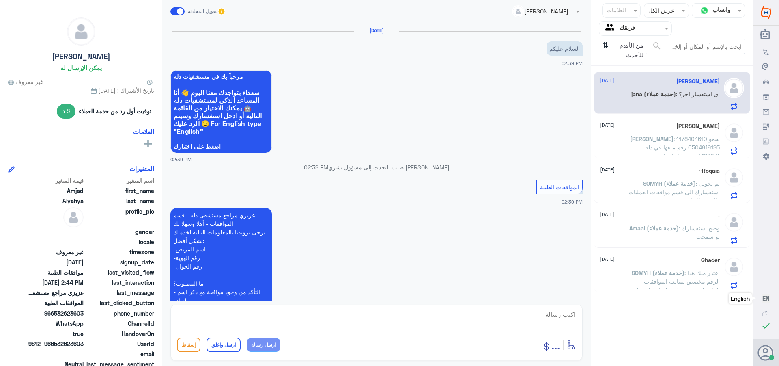
scroll to position [343, 0]
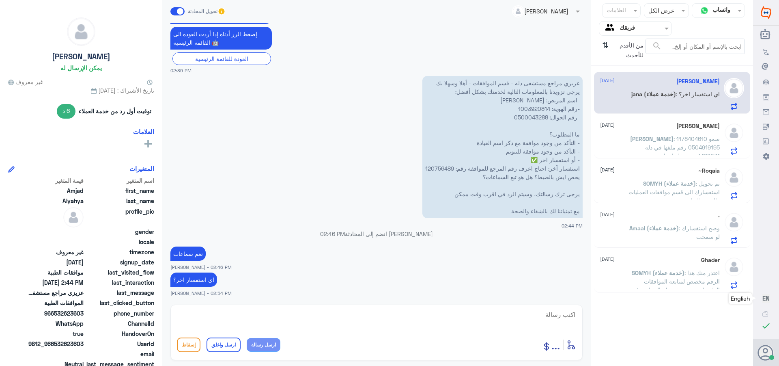
click at [623, 24] on input "text" at bounding box center [642, 28] width 45 height 9
click at [626, 71] on لديك "الوارد لديك" at bounding box center [639, 71] width 26 height 7
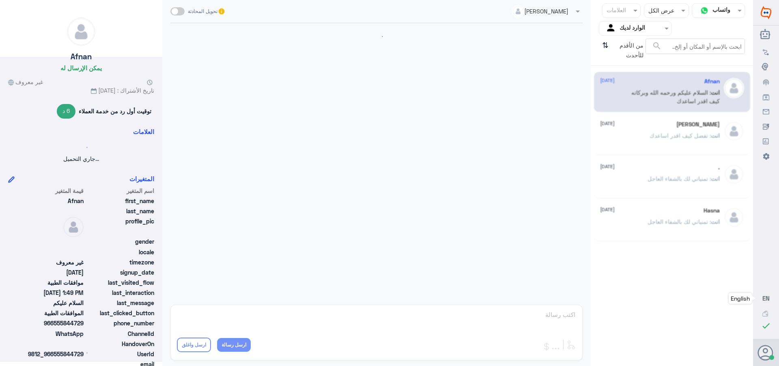
scroll to position [155, 0]
